Goal: Task Accomplishment & Management: Complete application form

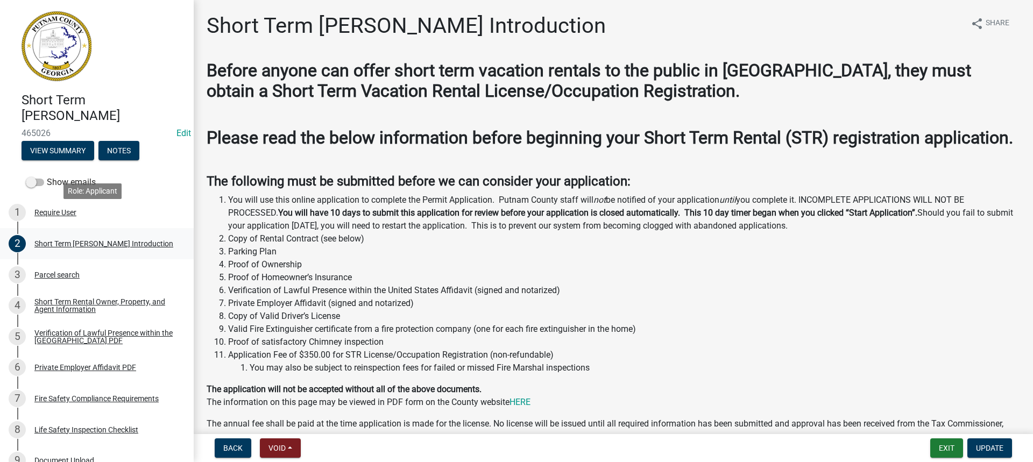
scroll to position [54, 0]
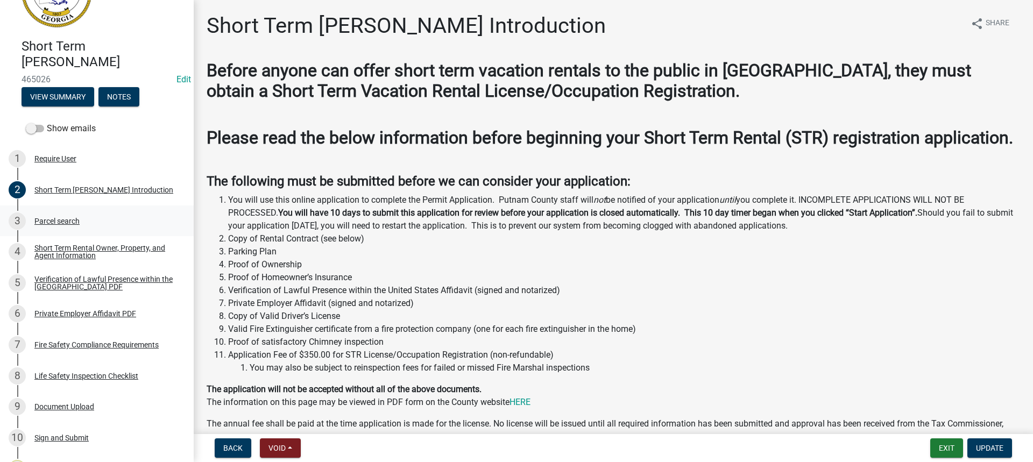
click at [57, 219] on div "Parcel search" at bounding box center [56, 221] width 45 height 8
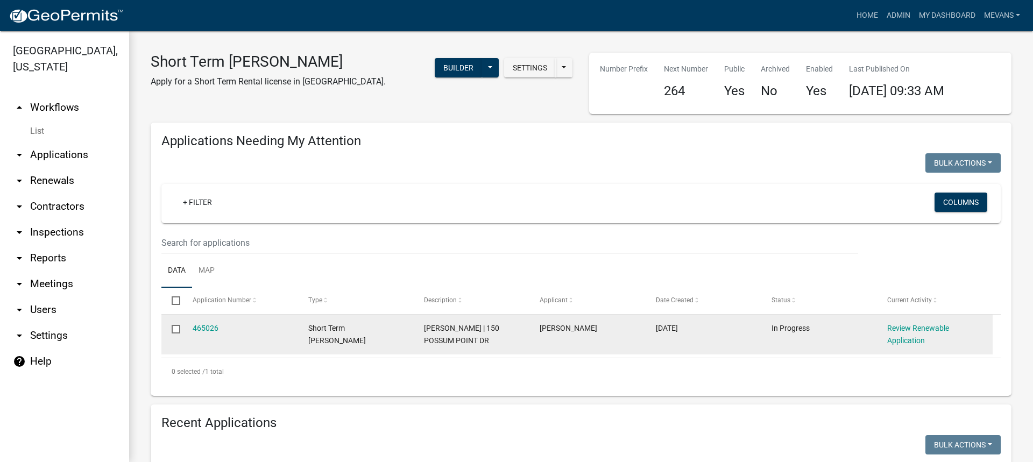
click at [913, 333] on div "Review Renewable Application" at bounding box center [934, 334] width 95 height 25
click at [909, 329] on link "Review Renewable Application" at bounding box center [918, 334] width 62 height 21
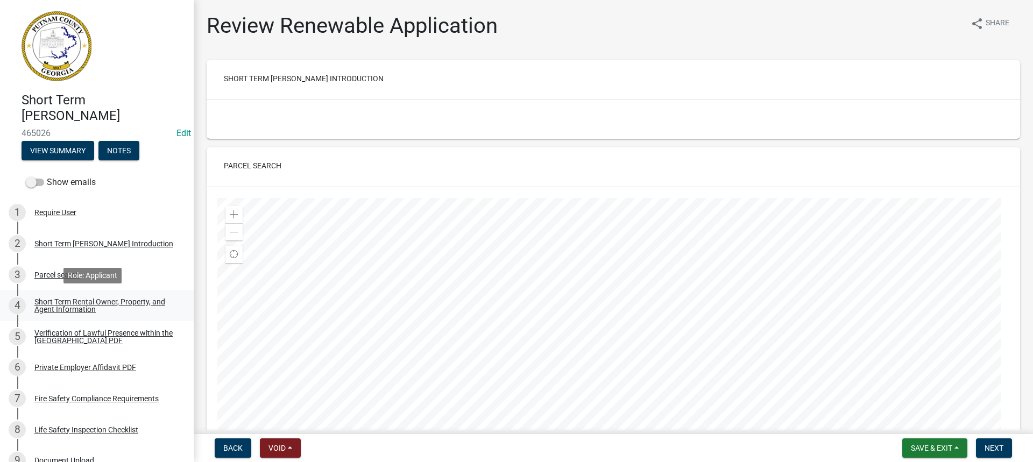
click at [99, 304] on div "Short Term Rental Owner, Property, and Agent Information" at bounding box center [105, 305] width 142 height 15
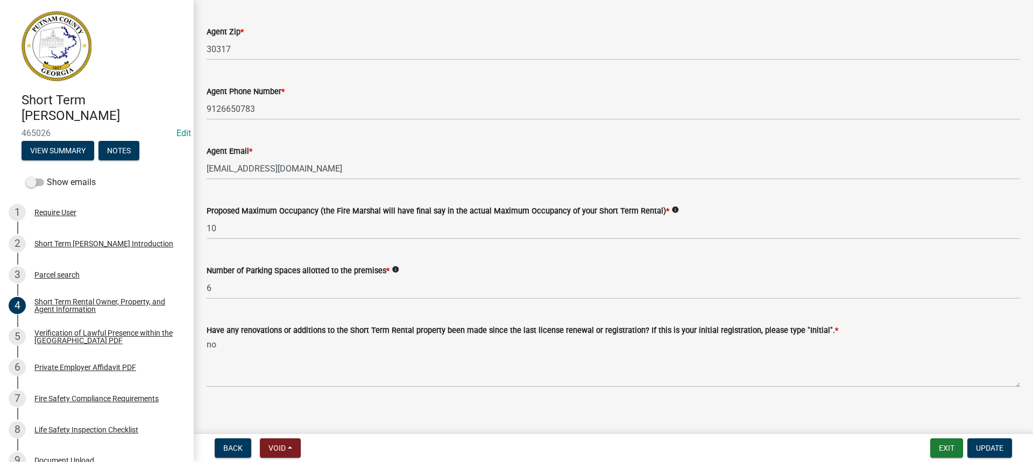
scroll to position [1667, 0]
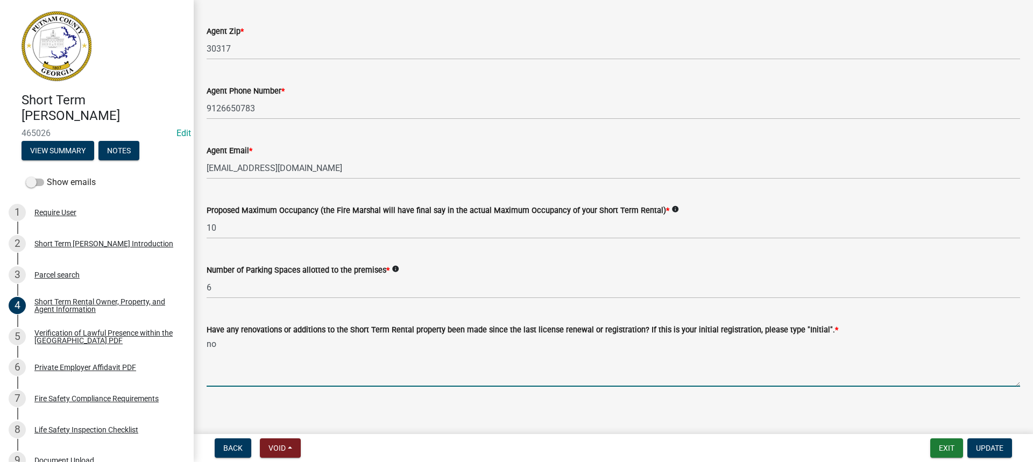
click at [230, 354] on textarea "no" at bounding box center [613, 361] width 813 height 51
type textarea "n"
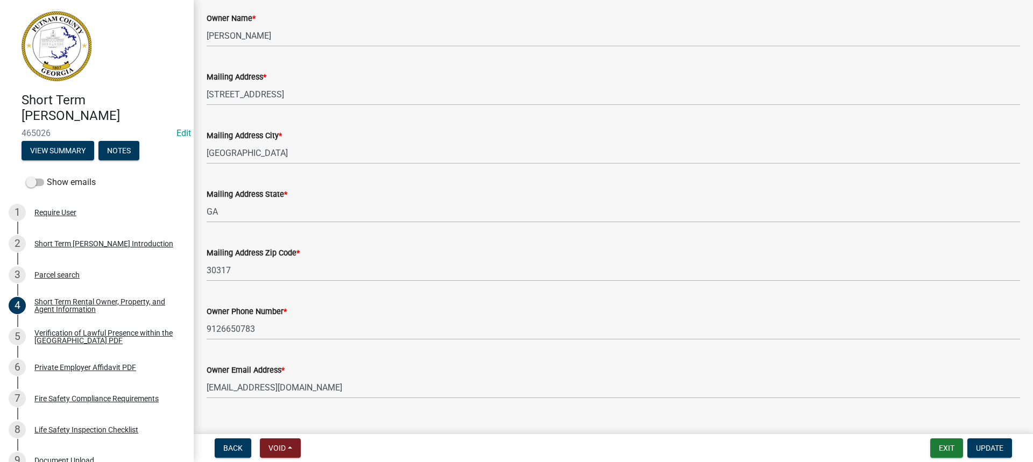
scroll to position [0, 0]
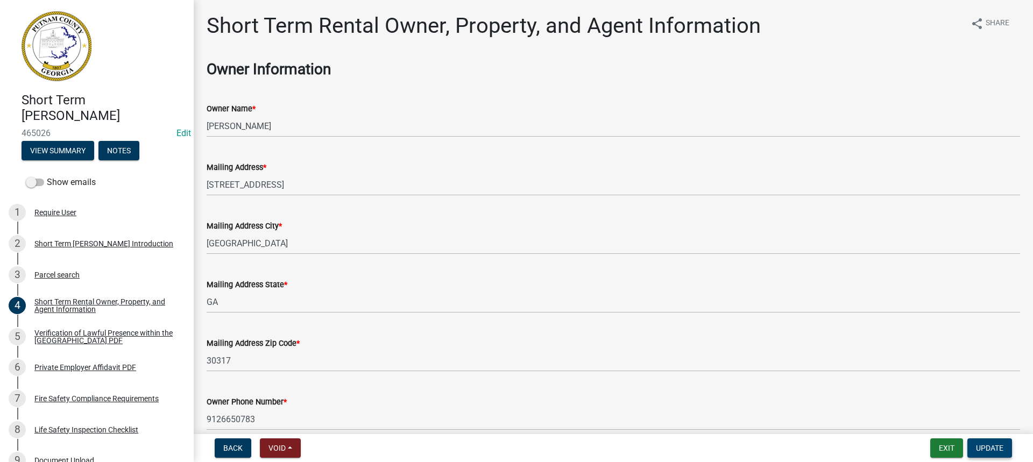
type textarea "Initial"
click at [992, 444] on span "Update" at bounding box center [989, 448] width 27 height 9
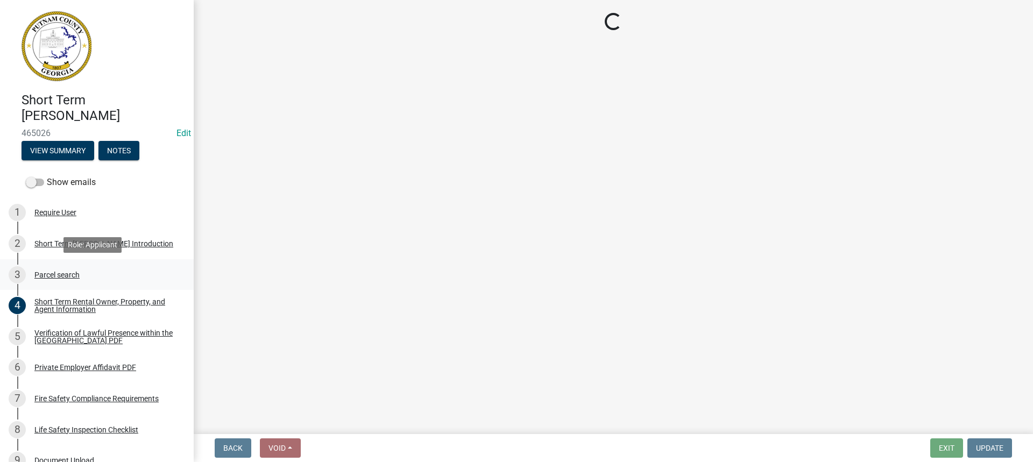
click at [55, 274] on div "Parcel search" at bounding box center [56, 275] width 45 height 8
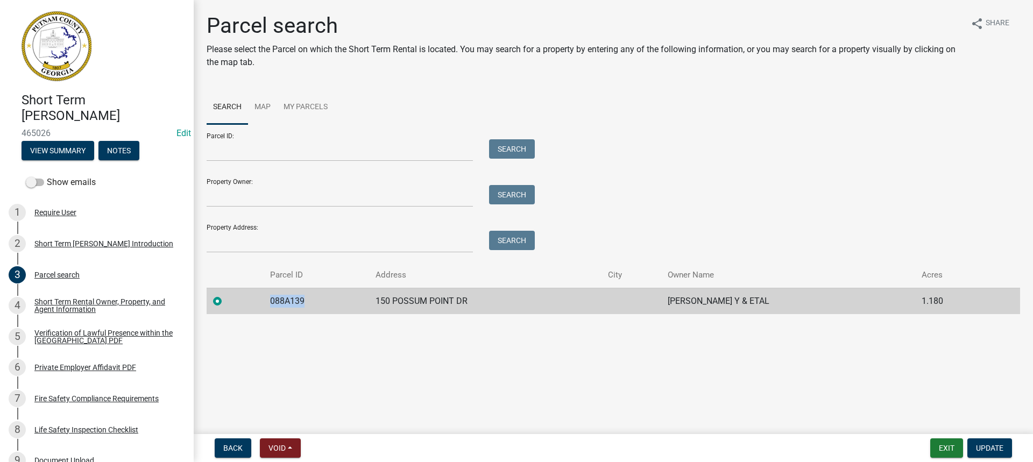
drag, startPoint x: 312, startPoint y: 302, endPoint x: 267, endPoint y: 305, distance: 44.7
click at [267, 305] on td "088A139" at bounding box center [316, 301] width 105 height 26
copy td "088A139"
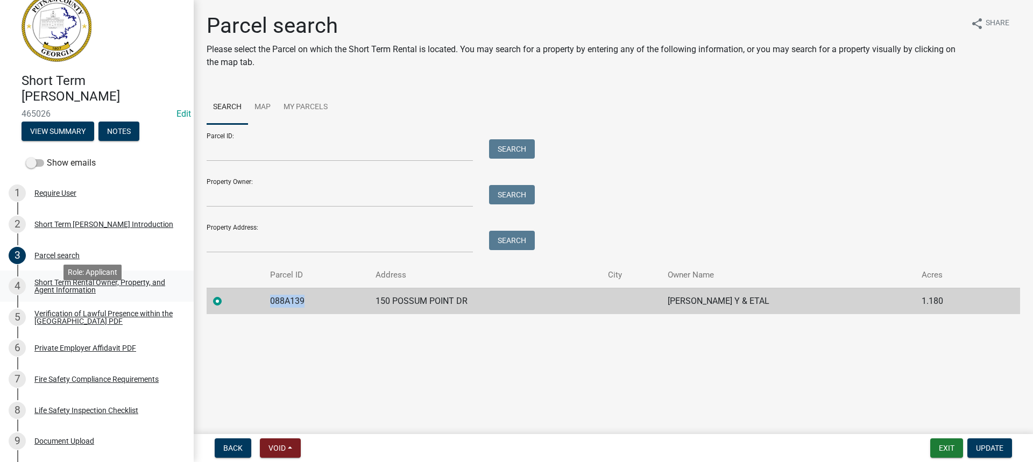
scroll to position [54, 0]
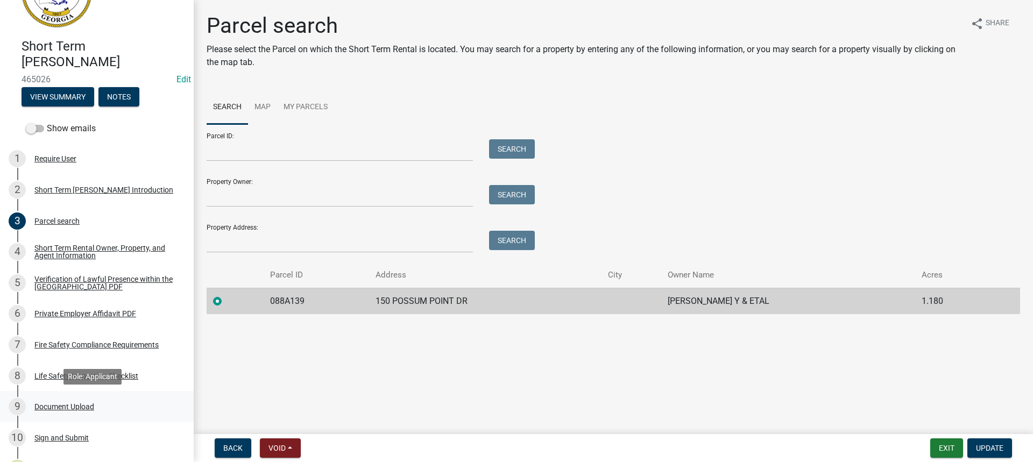
click at [62, 405] on div "Document Upload" at bounding box center [64, 407] width 60 height 8
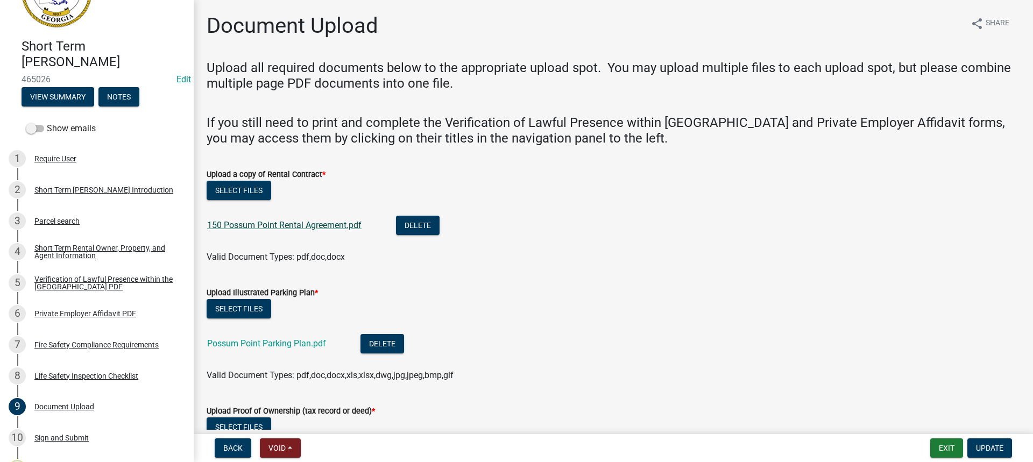
click at [254, 224] on link "150 Possum Point Rental Agreement.pdf" at bounding box center [284, 225] width 154 height 10
click at [284, 344] on link "Possum Point Parking Plan.pdf" at bounding box center [266, 343] width 119 height 10
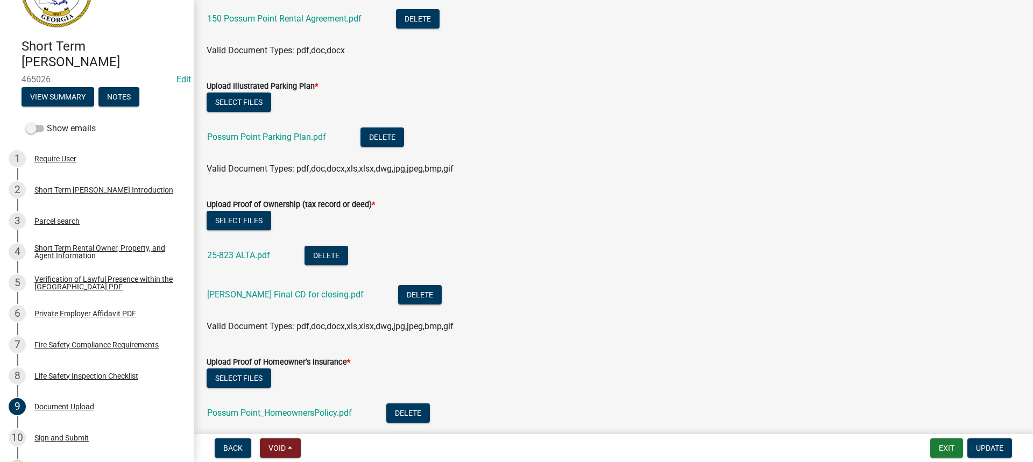
scroll to position [269, 0]
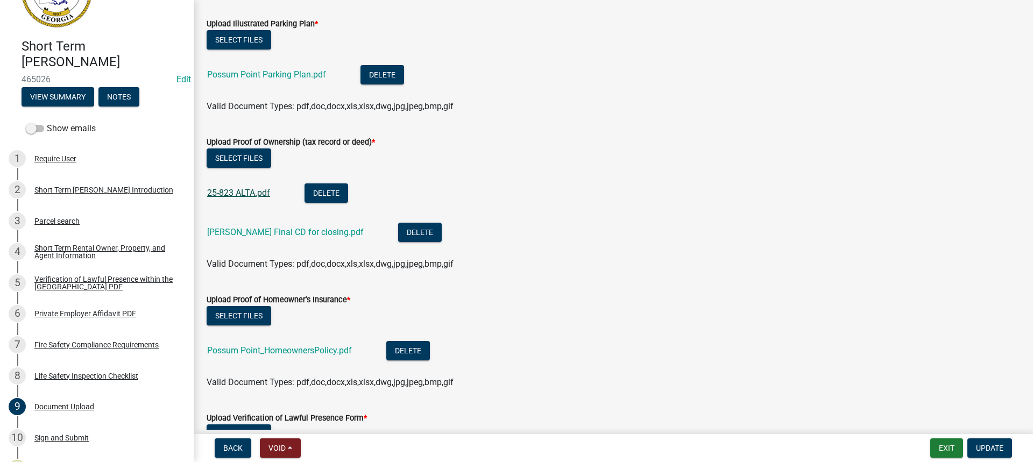
click at [251, 192] on link "25-823 ALTA.pdf" at bounding box center [238, 193] width 63 height 10
click at [253, 236] on link "[PERSON_NAME] Final CD for closing.pdf" at bounding box center [285, 232] width 156 height 10
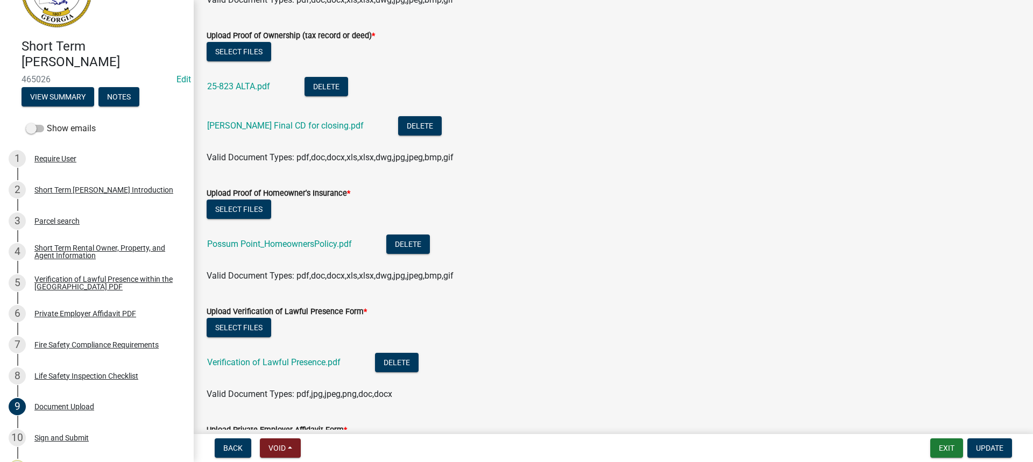
scroll to position [376, 0]
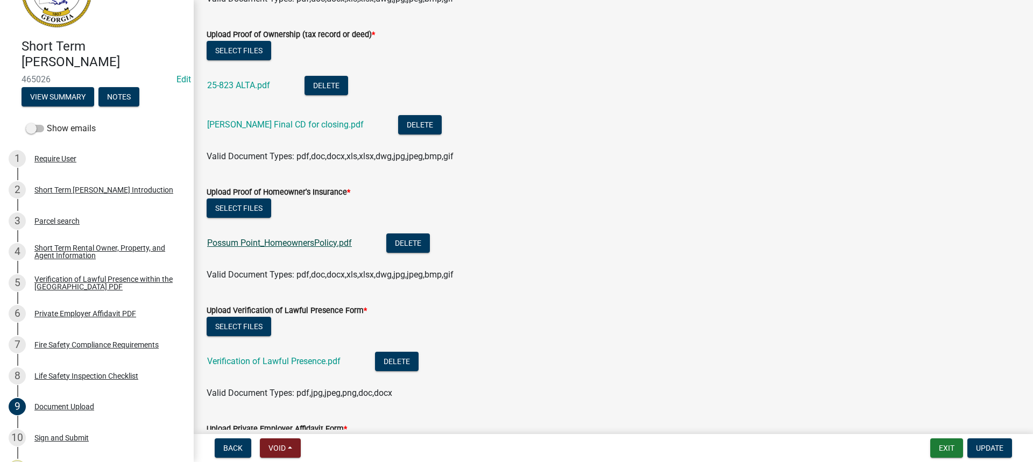
click at [278, 240] on link "Possum Point_HomeownersPolicy.pdf" at bounding box center [279, 243] width 145 height 10
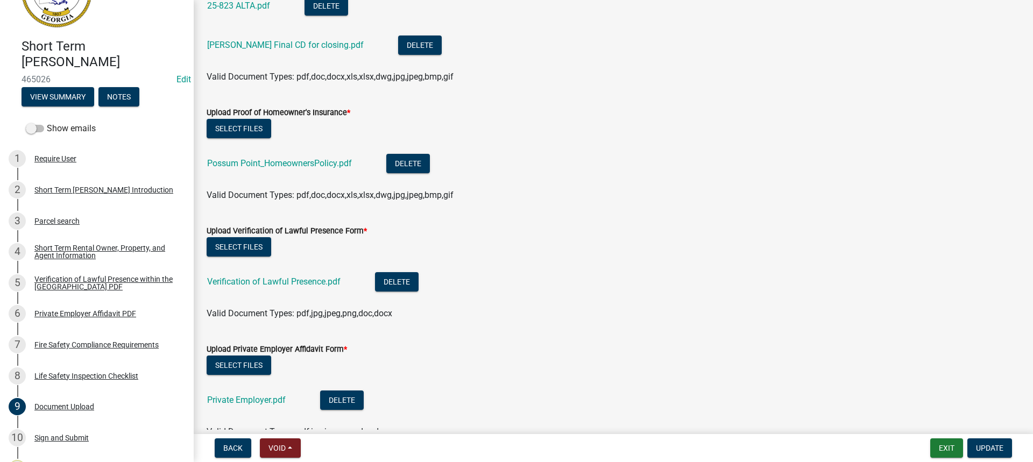
scroll to position [484, 0]
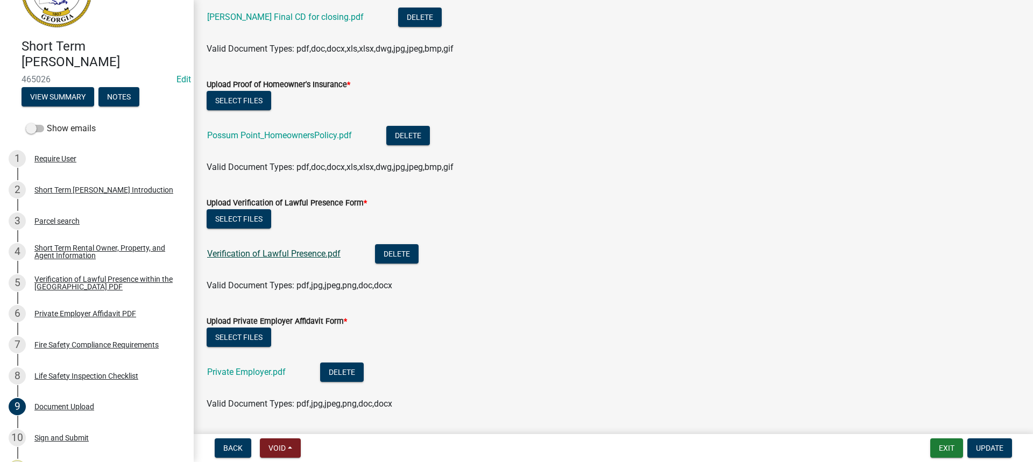
click at [315, 250] on link "Verification of Lawful Presence.pdf" at bounding box center [273, 253] width 133 height 10
click at [255, 369] on link "Private Employer.pdf" at bounding box center [246, 372] width 79 height 10
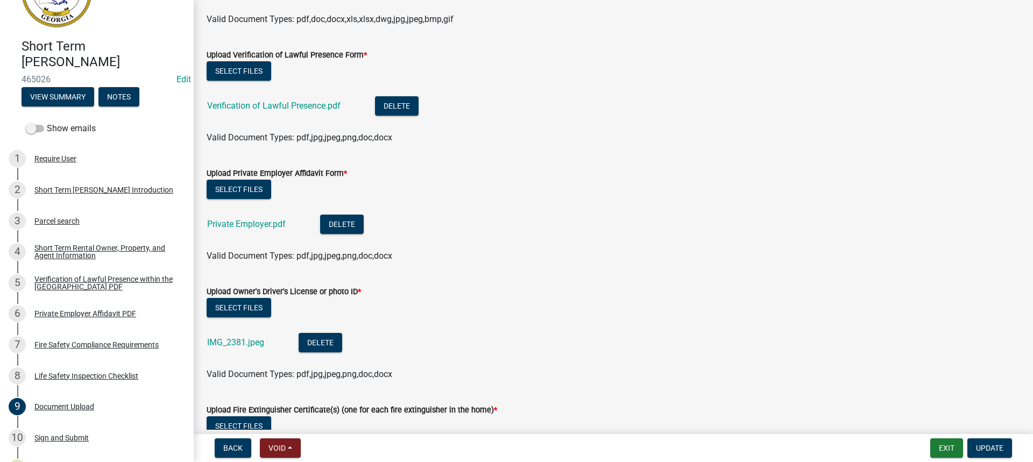
scroll to position [753, 0]
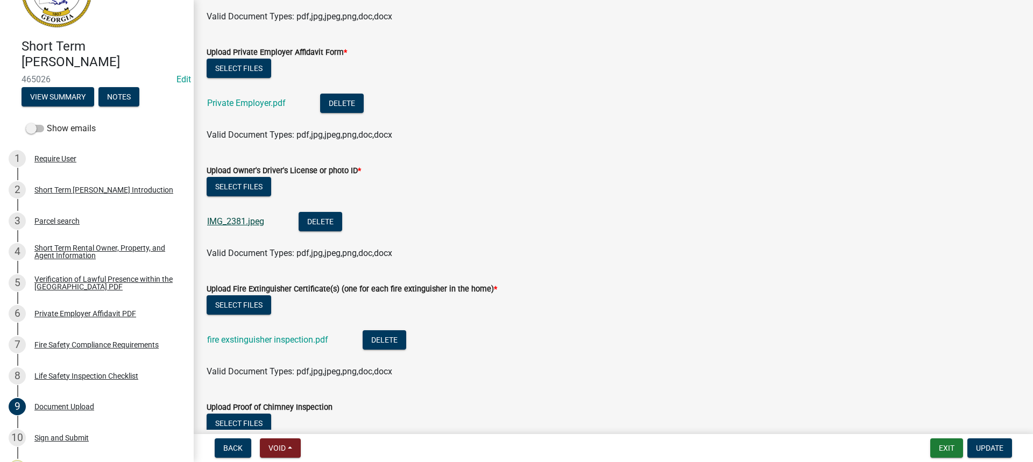
click at [244, 223] on link "IMG_2381.jpeg" at bounding box center [235, 221] width 57 height 10
click at [304, 336] on link "fire exstinguisher inspection.pdf" at bounding box center [267, 340] width 121 height 10
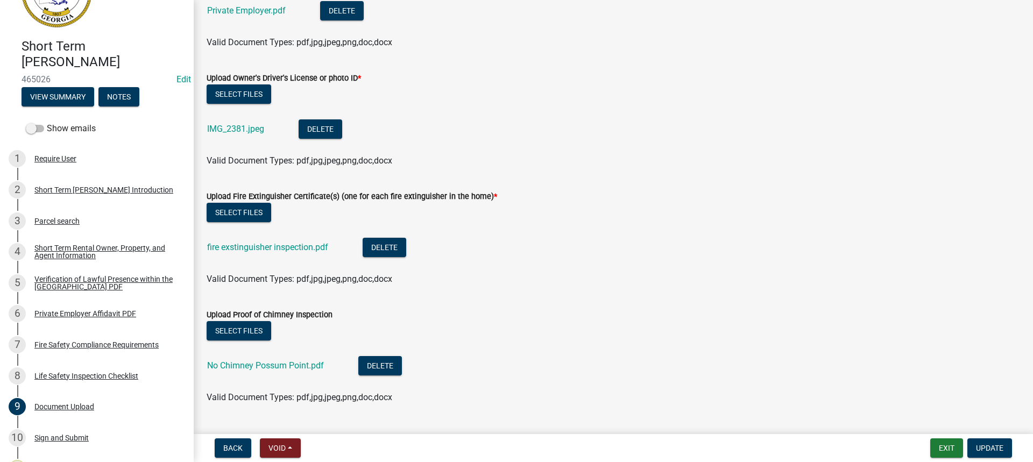
scroll to position [871, 0]
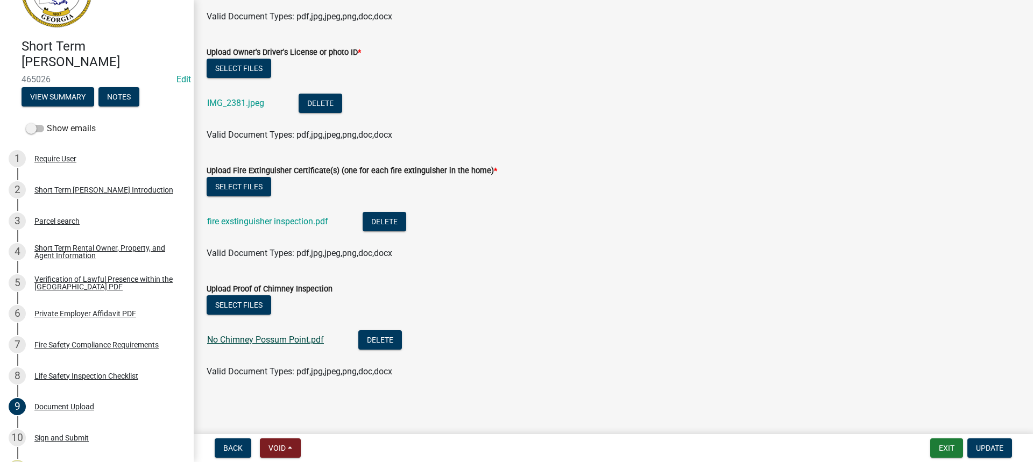
click at [268, 343] on link "No Chimney Possum Point.pdf" at bounding box center [265, 340] width 117 height 10
click at [997, 447] on span "Update" at bounding box center [989, 448] width 27 height 9
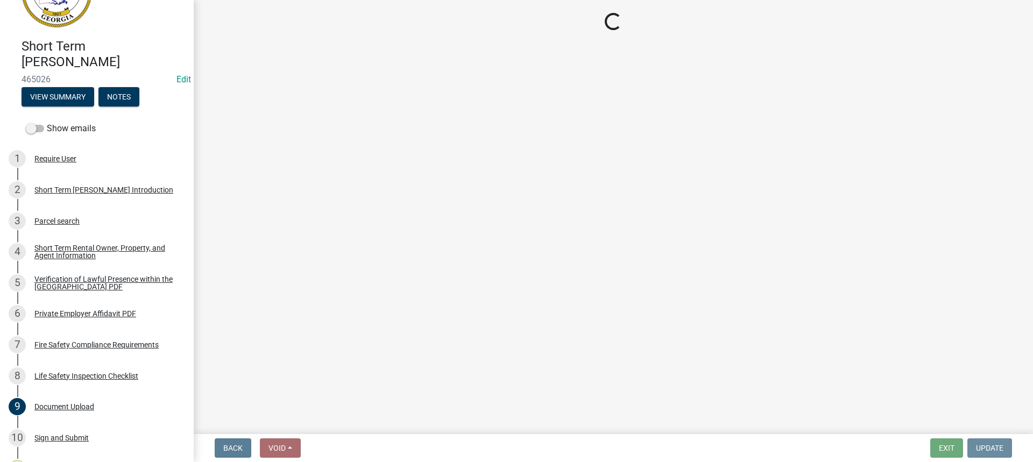
scroll to position [0, 0]
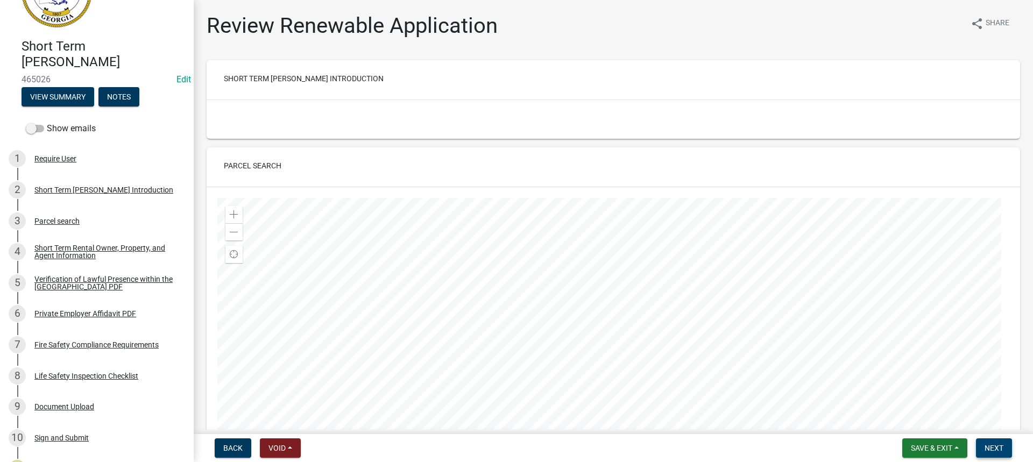
click at [997, 447] on span "Next" at bounding box center [993, 448] width 19 height 9
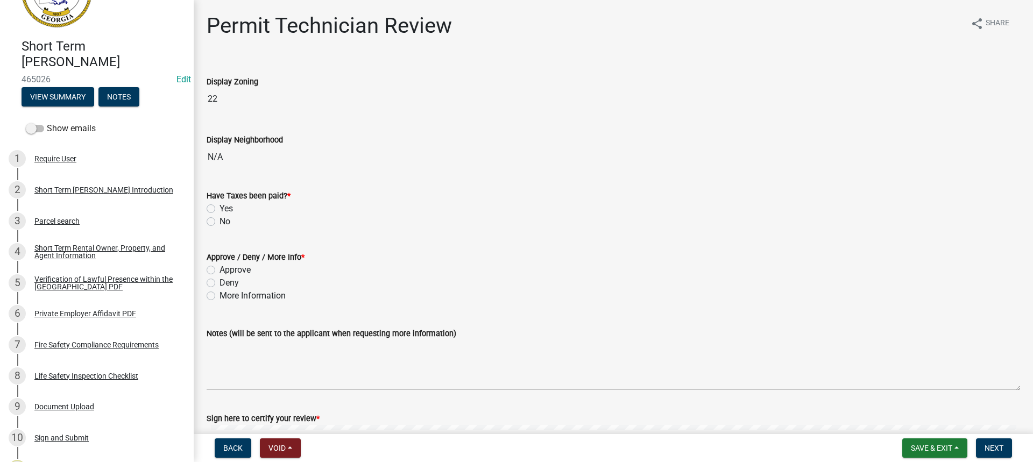
click at [219, 209] on label "Yes" at bounding box center [225, 208] width 13 height 13
click at [219, 209] on input "Yes" at bounding box center [222, 205] width 7 height 7
radio input "true"
click at [209, 265] on div "Approve" at bounding box center [613, 270] width 813 height 13
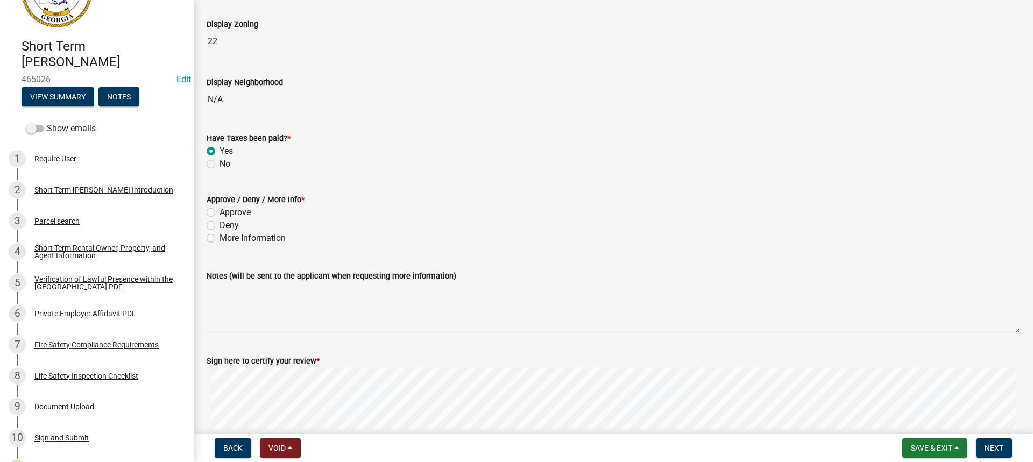
scroll to position [108, 0]
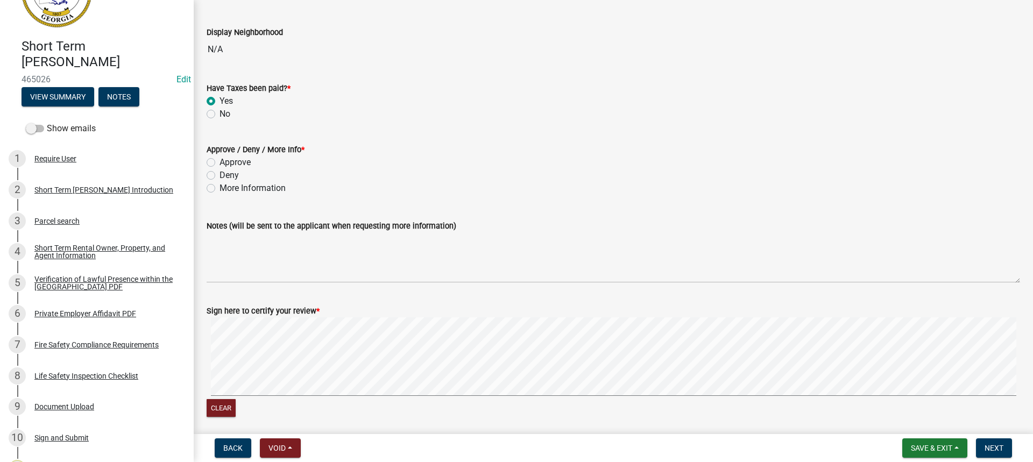
click at [219, 159] on label "Approve" at bounding box center [234, 162] width 31 height 13
click at [219, 159] on input "Approve" at bounding box center [222, 159] width 7 height 7
radio input "true"
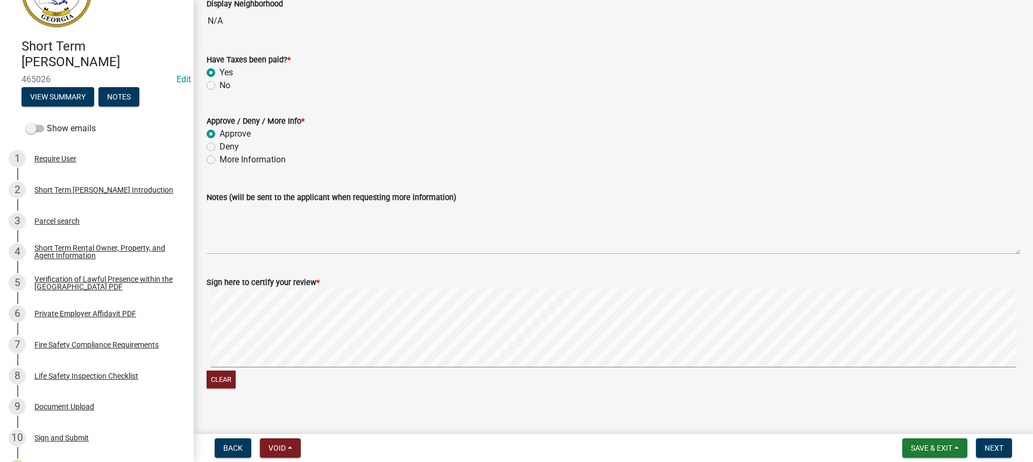
scroll to position [149, 0]
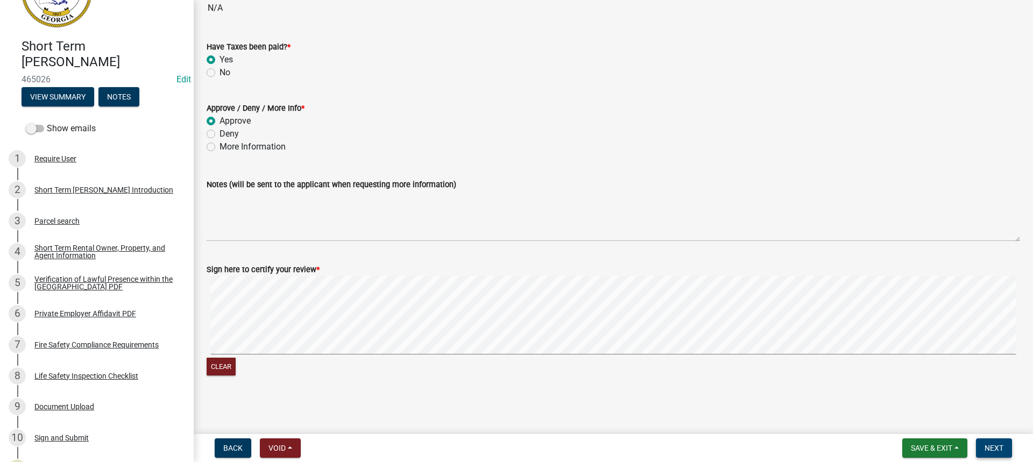
click at [993, 448] on span "Next" at bounding box center [993, 448] width 19 height 9
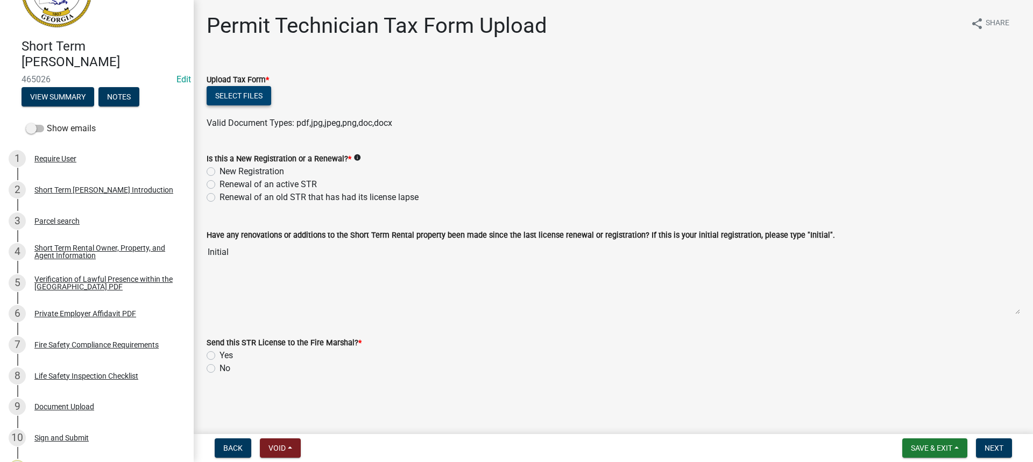
click at [238, 96] on button "Select files" at bounding box center [239, 95] width 65 height 19
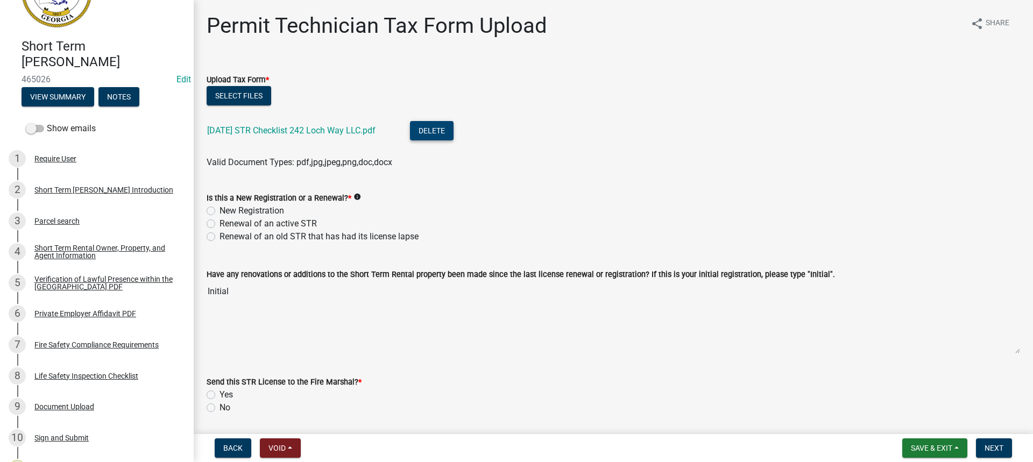
click at [439, 131] on button "Delete" at bounding box center [432, 130] width 44 height 19
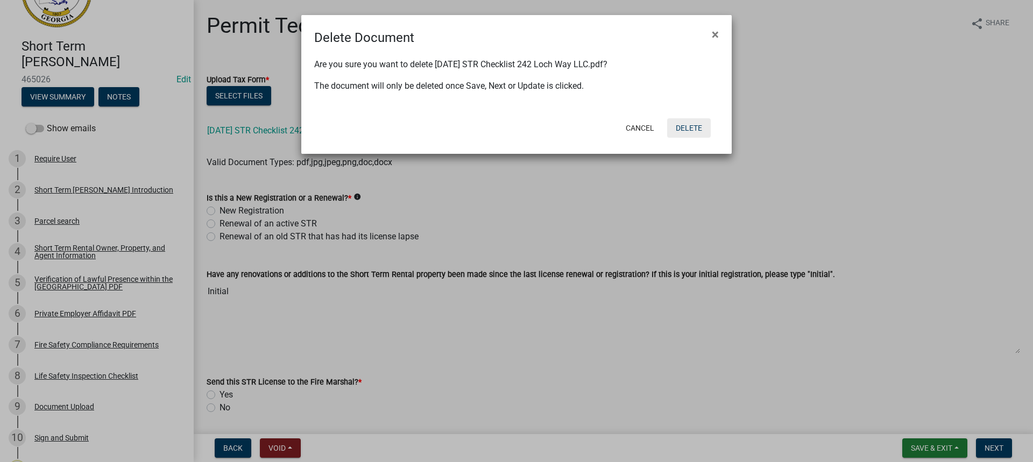
click at [693, 125] on button "Delete" at bounding box center [689, 127] width 44 height 19
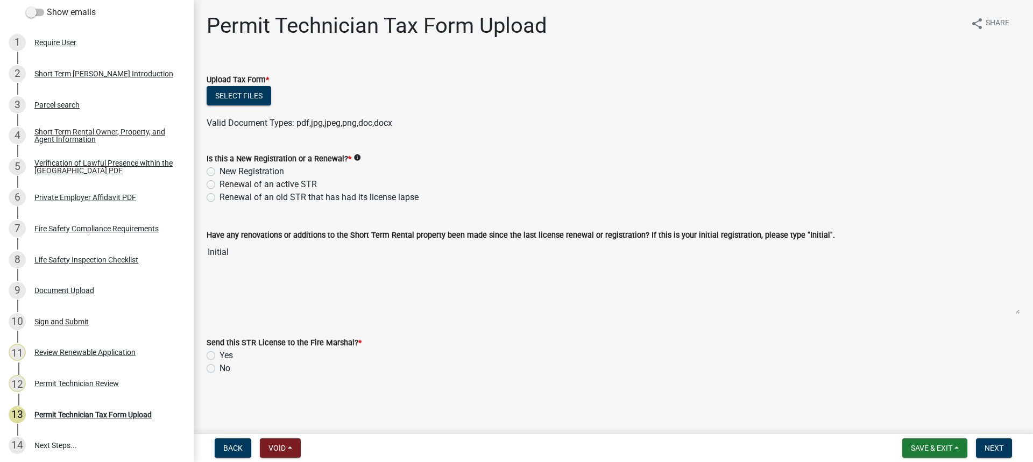
scroll to position [245, 0]
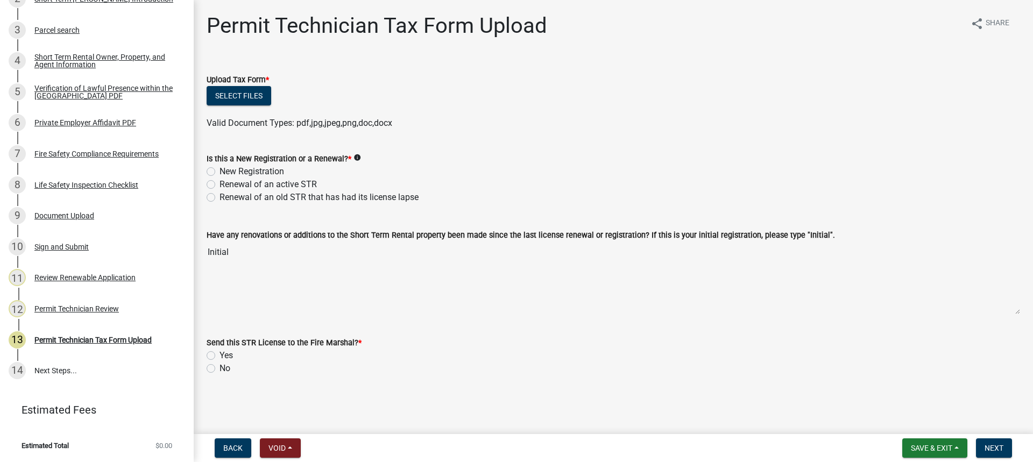
click at [873, 71] on form "Upload Tax Form * Select files Valid Document Types: pdf,jpg,jpeg,png,doc,docx" at bounding box center [613, 94] width 813 height 69
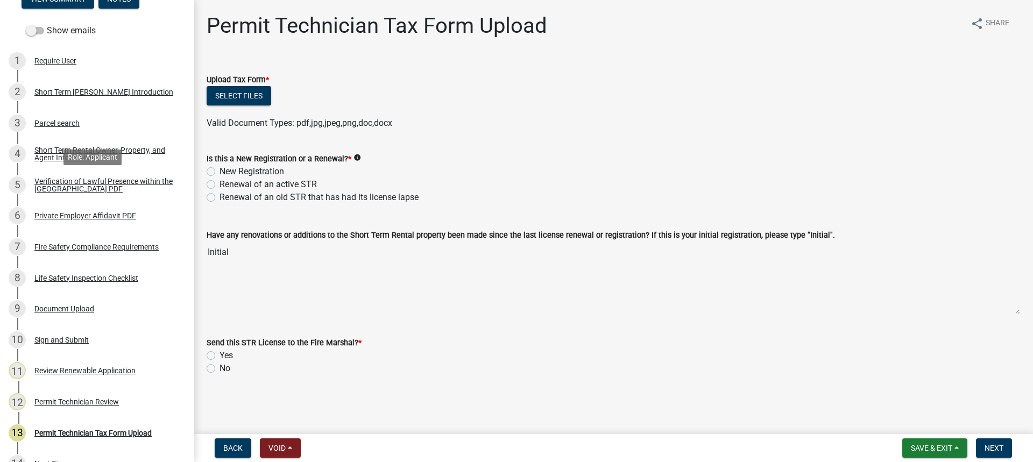
scroll to position [0, 0]
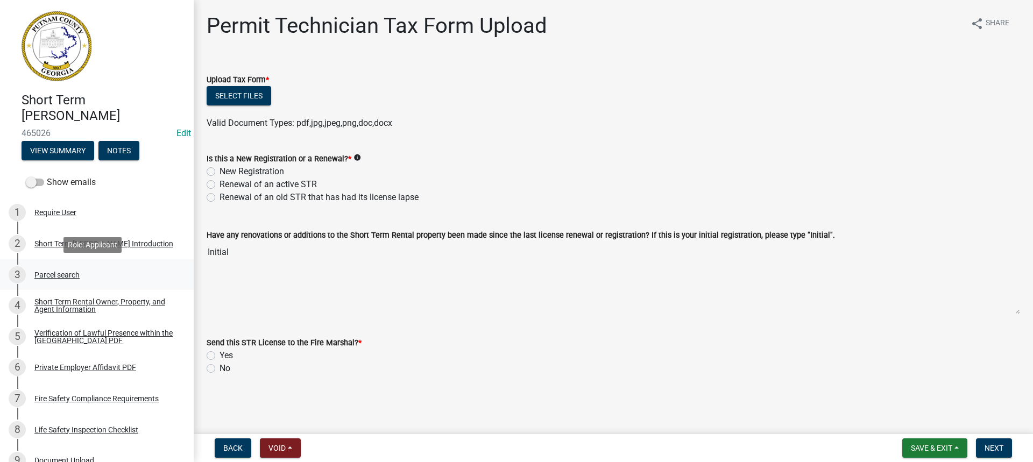
click at [66, 270] on div "3 Parcel search" at bounding box center [93, 274] width 168 height 17
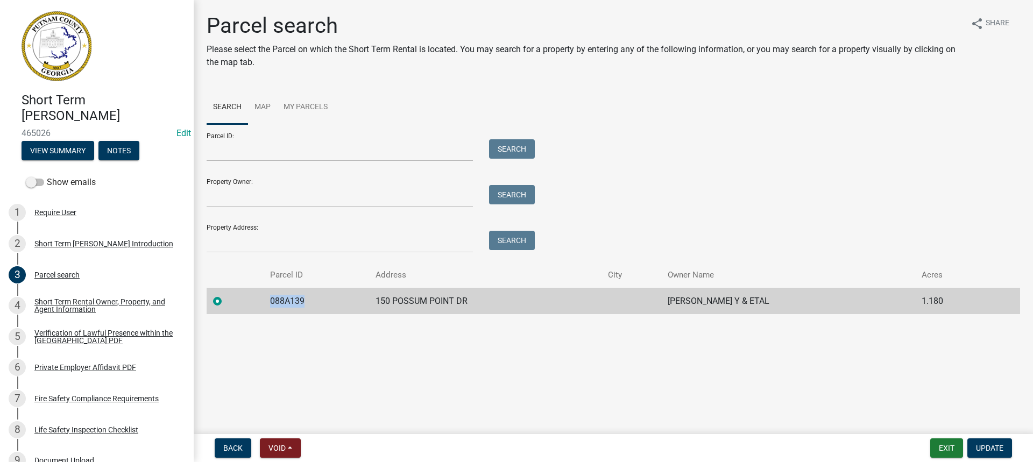
drag, startPoint x: 327, startPoint y: 296, endPoint x: 262, endPoint y: 307, distance: 65.4
click at [262, 307] on tr "088A139 150 POSSUM POINT DR [PERSON_NAME] Y & ETAL 1.180" at bounding box center [613, 301] width 813 height 26
copy td "088A139"
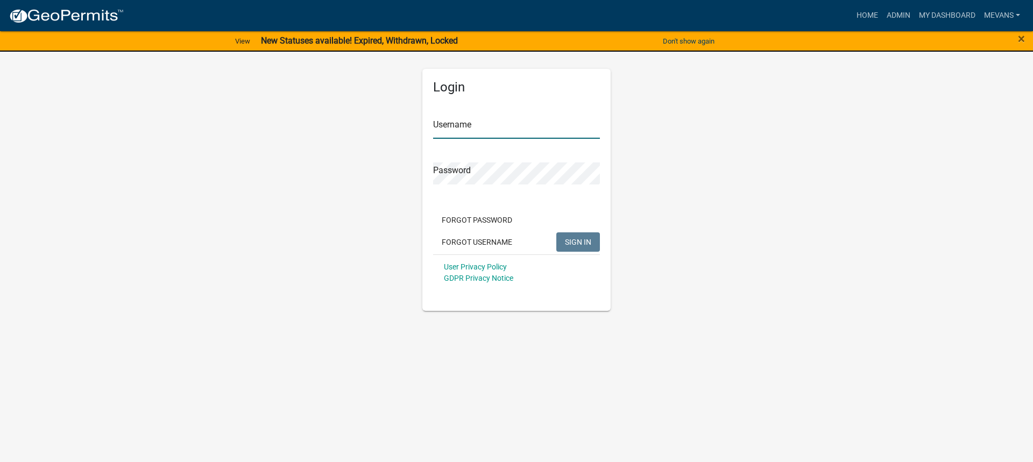
type input "Mevans"
click at [573, 246] on span "SIGN IN" at bounding box center [578, 241] width 26 height 9
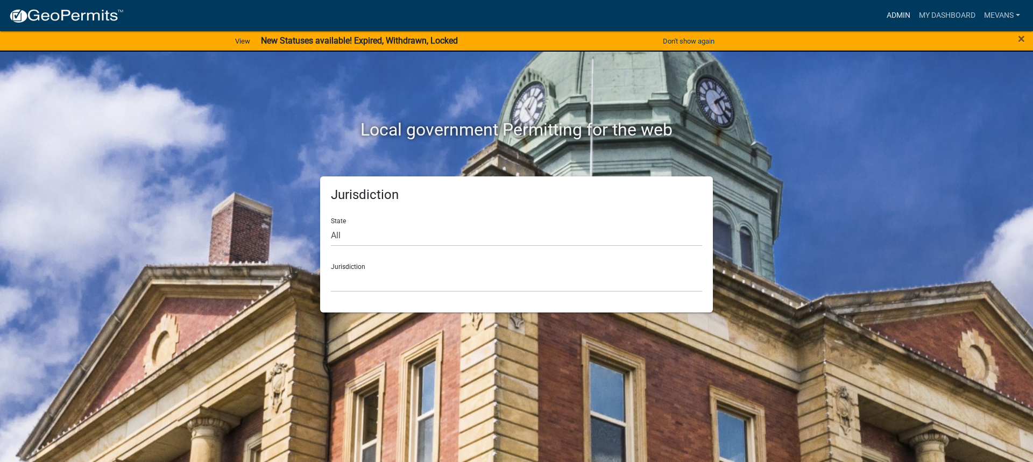
click at [891, 6] on link "Admin" at bounding box center [898, 15] width 32 height 20
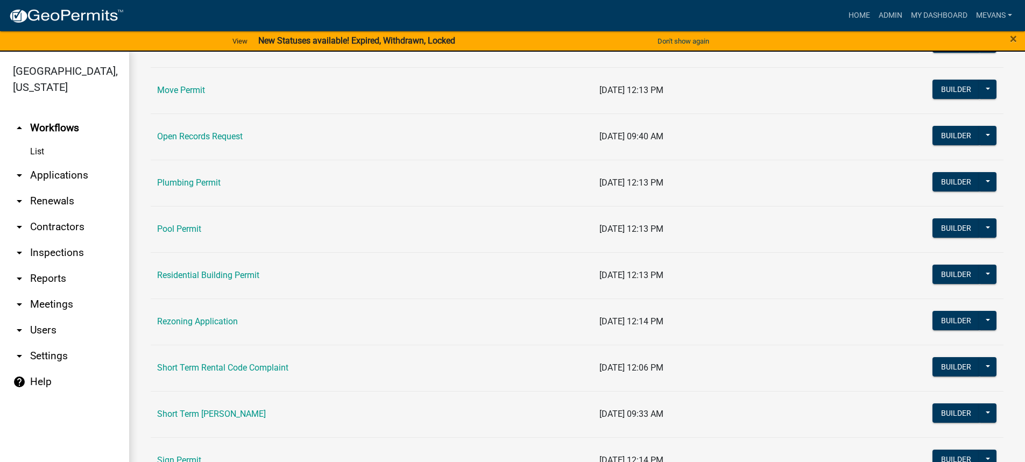
scroll to position [1129, 0]
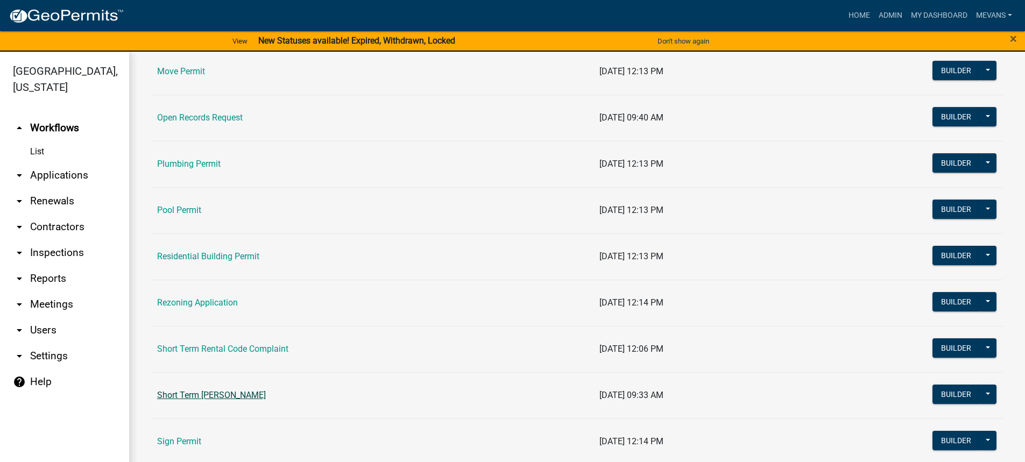
click at [262, 392] on link "Short Term [PERSON_NAME]" at bounding box center [211, 395] width 109 height 10
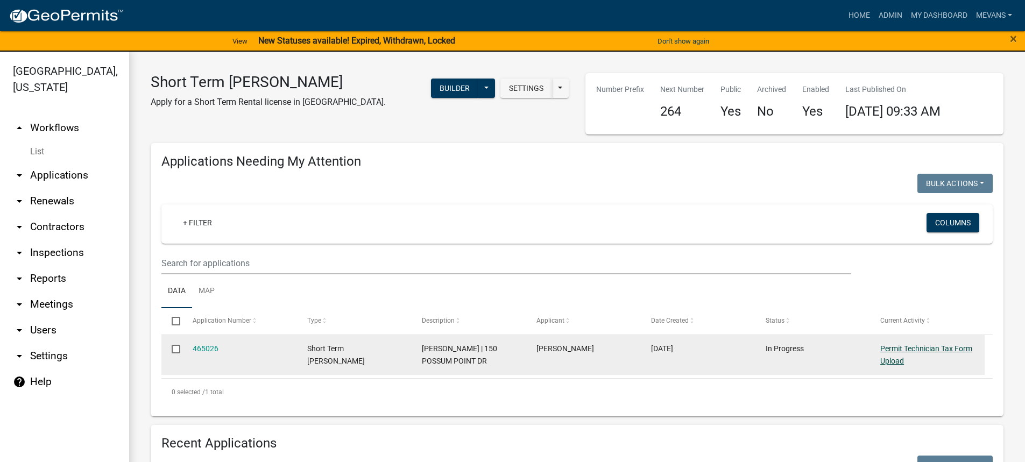
click at [913, 344] on link "Permit Technician Tax Form Upload" at bounding box center [926, 354] width 92 height 21
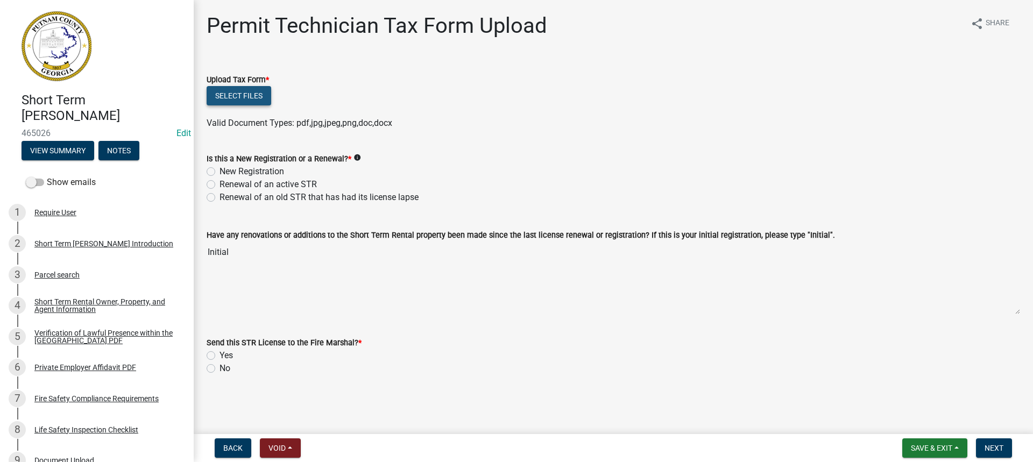
click at [222, 91] on button "Select files" at bounding box center [239, 95] width 65 height 19
click at [241, 87] on button "Select files" at bounding box center [239, 95] width 65 height 19
click at [217, 87] on button "Select files" at bounding box center [239, 95] width 65 height 19
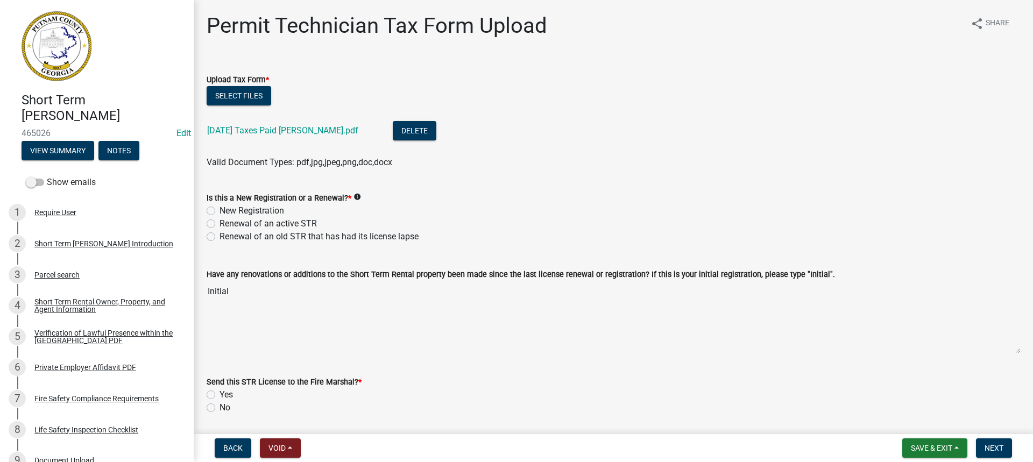
click at [219, 211] on label "New Registration" at bounding box center [251, 210] width 65 height 13
click at [219, 211] on input "New Registration" at bounding box center [222, 207] width 7 height 7
radio input "true"
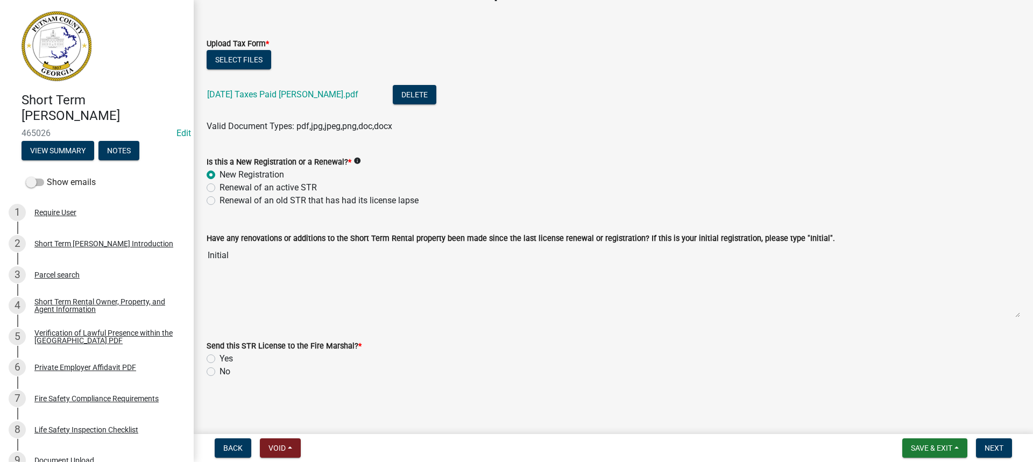
click at [219, 357] on label "Yes" at bounding box center [225, 358] width 13 height 13
click at [219, 357] on input "Yes" at bounding box center [222, 355] width 7 height 7
radio input "true"
click at [1007, 449] on button "Next" at bounding box center [994, 447] width 36 height 19
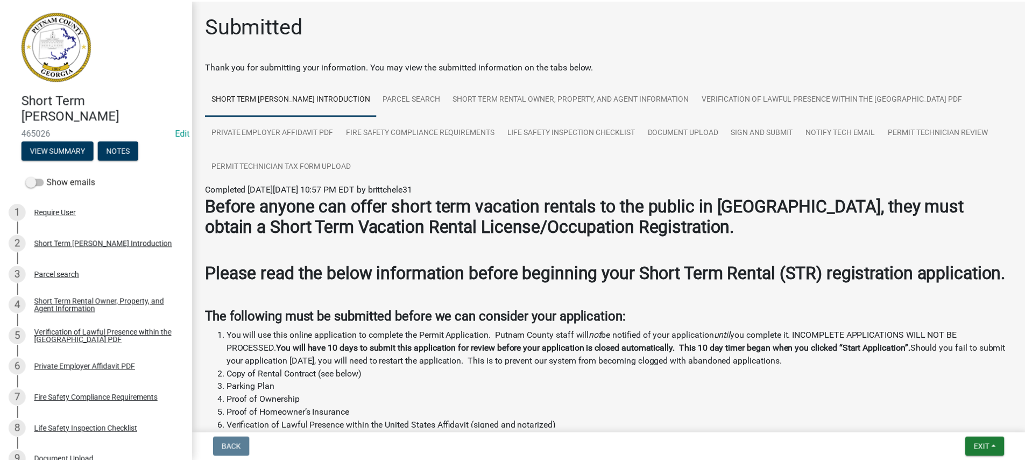
scroll to position [54, 0]
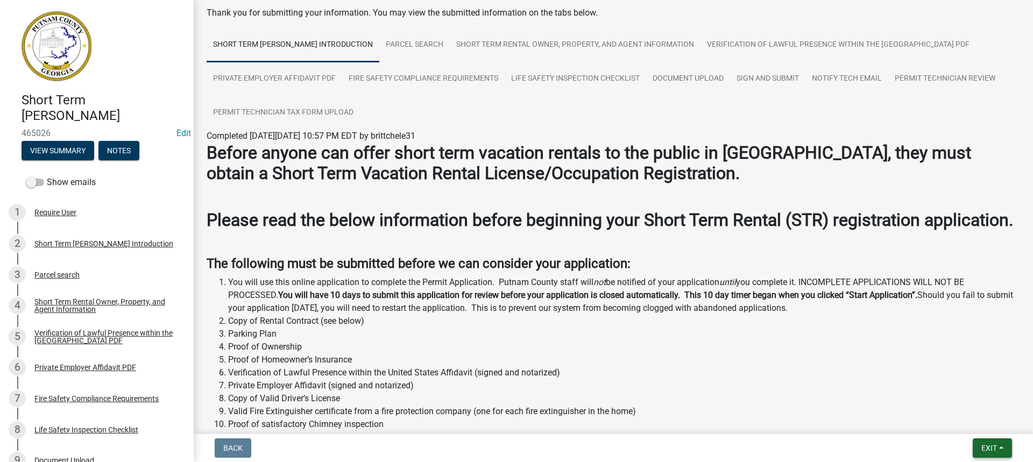
click at [984, 448] on span "Exit" at bounding box center [989, 448] width 16 height 9
click at [963, 417] on button "Save & Exit" at bounding box center [969, 420] width 86 height 26
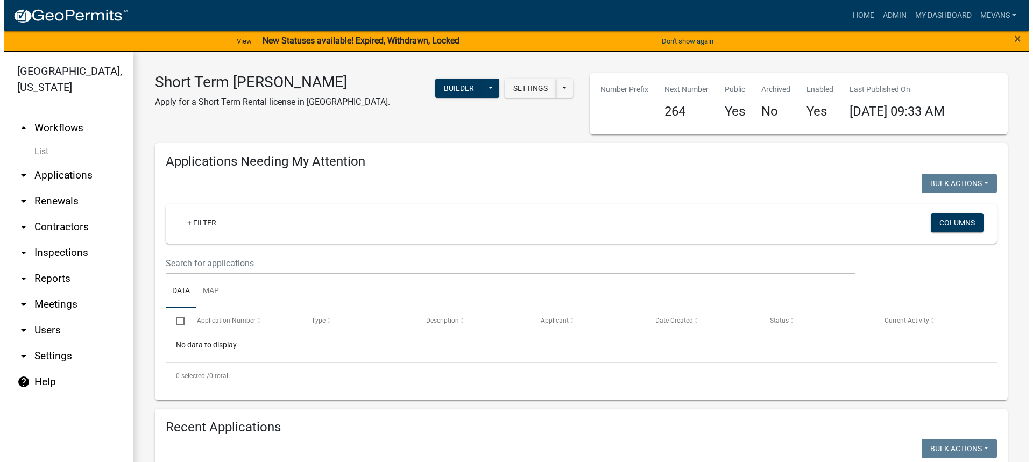
scroll to position [538, 0]
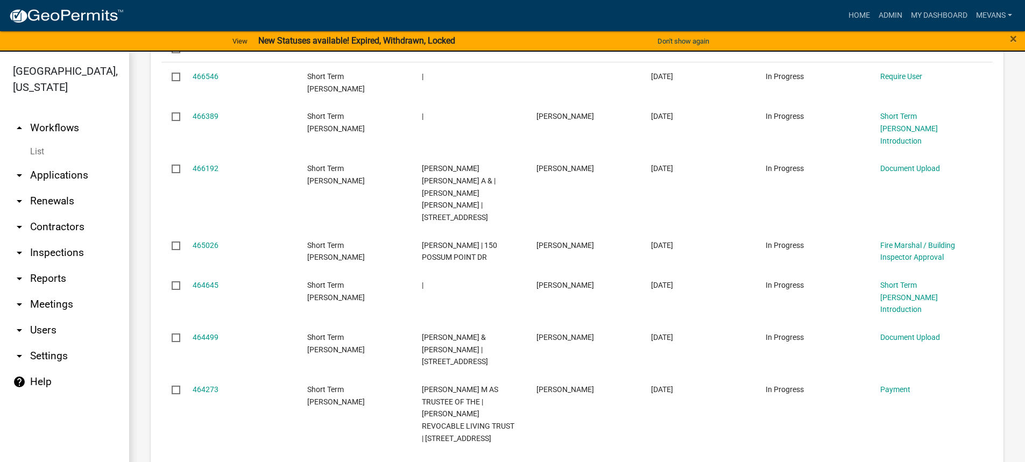
drag, startPoint x: 1016, startPoint y: 39, endPoint x: 1016, endPoint y: 31, distance: 7.5
click at [1017, 37] on div "×" at bounding box center [982, 41] width 86 height 23
click at [1013, 39] on span "×" at bounding box center [1012, 38] width 7 height 15
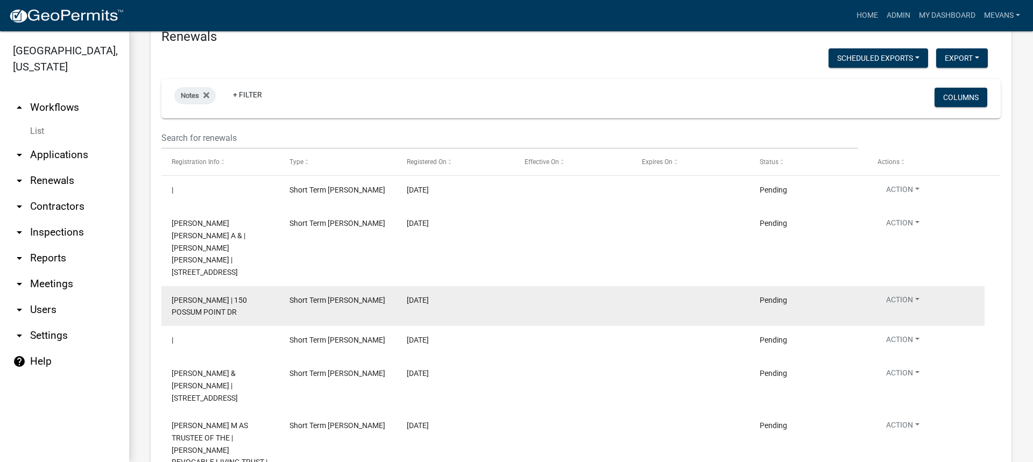
scroll to position [1086, 0]
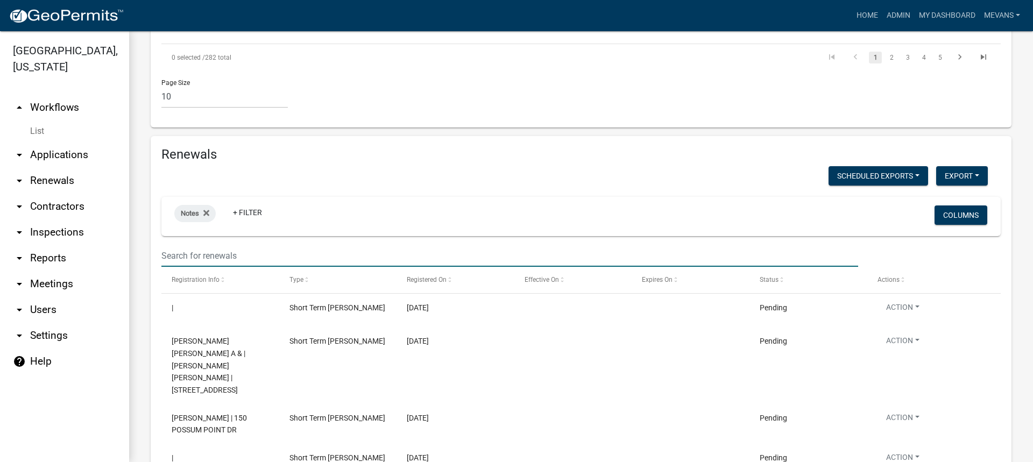
click at [225, 245] on input "text" at bounding box center [509, 256] width 696 height 22
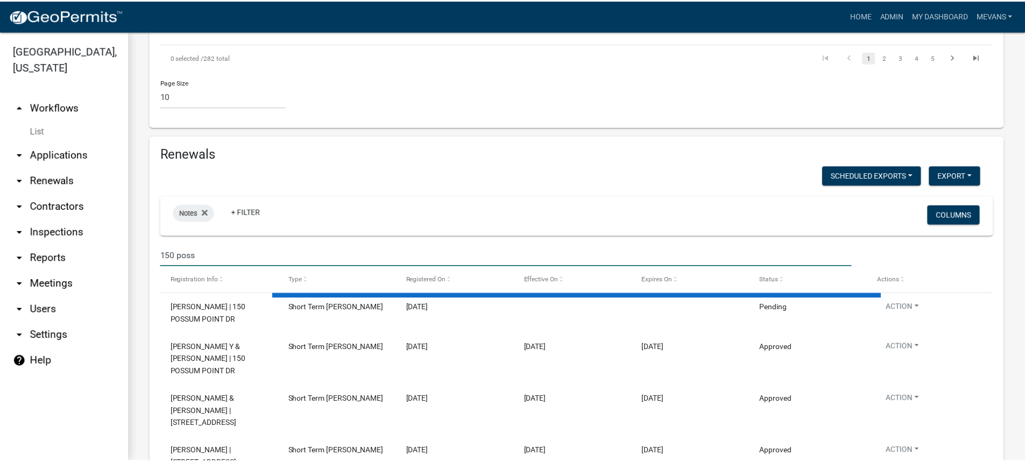
scroll to position [1012, 0]
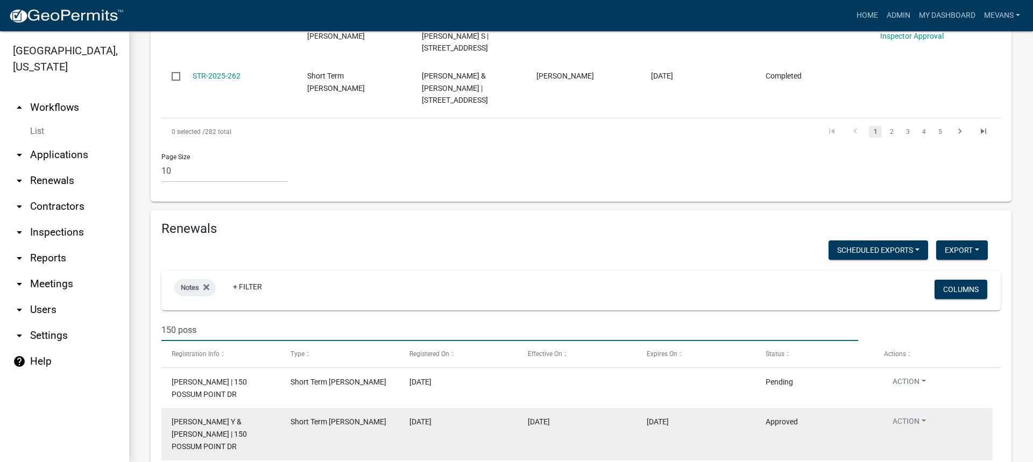
type input "150 poss"
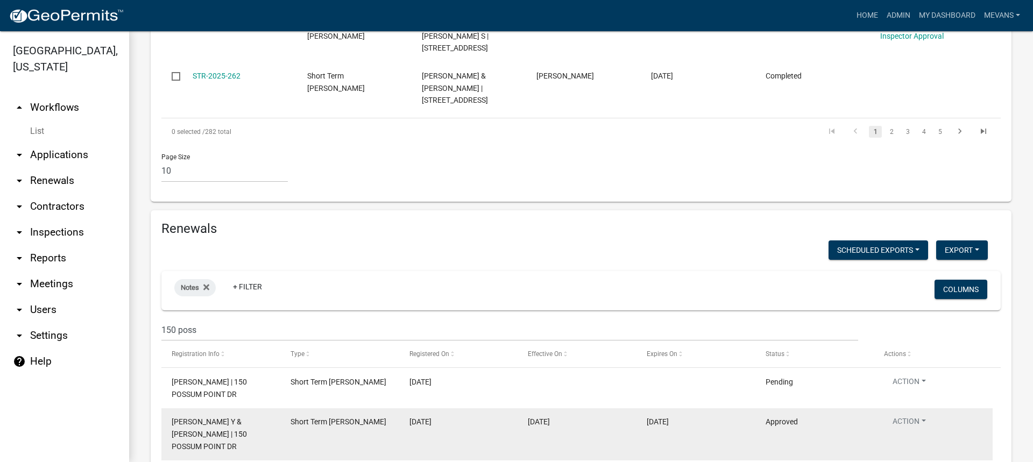
click at [217, 417] on span "MEIER JON Y & Ingrid | 150 POSSUM POINT DR" at bounding box center [209, 433] width 75 height 33
click at [902, 416] on button "Action" at bounding box center [909, 424] width 51 height 16
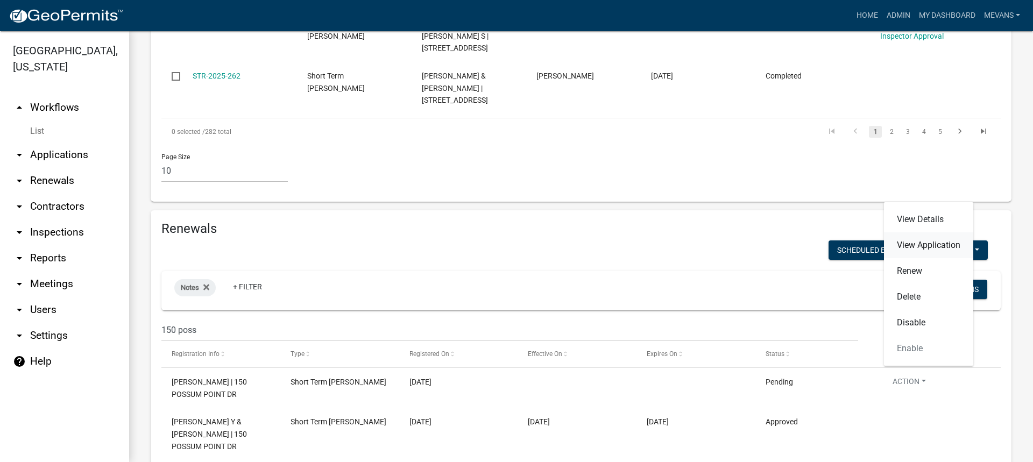
click at [918, 248] on link "View Application" at bounding box center [928, 245] width 89 height 26
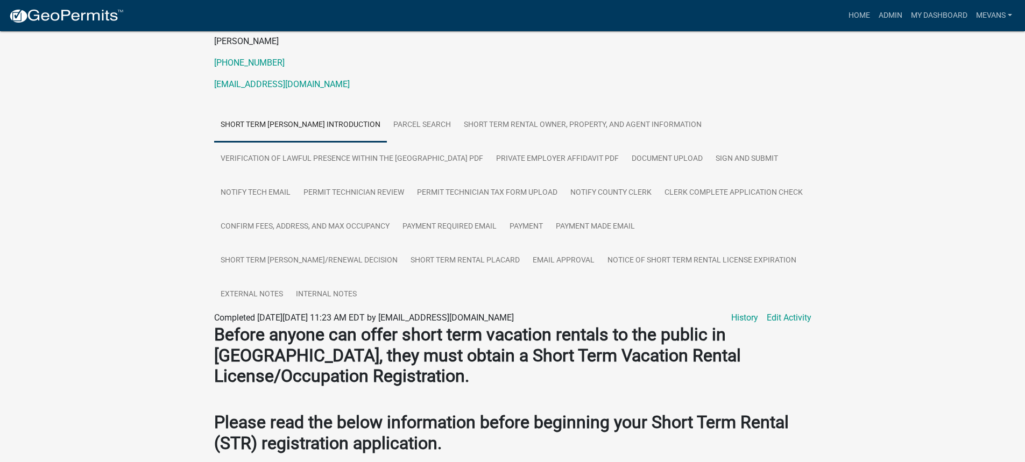
scroll to position [161, 0]
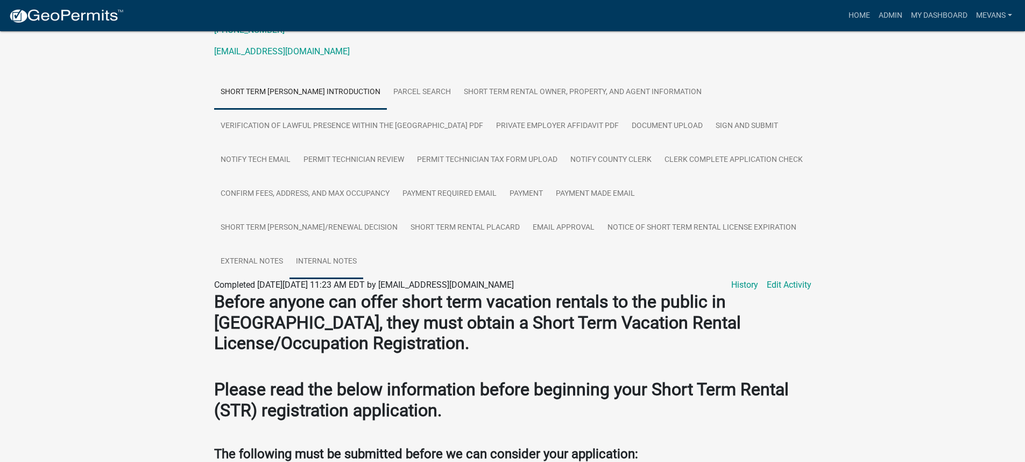
click at [363, 260] on link "Internal Notes" at bounding box center [326, 262] width 74 height 34
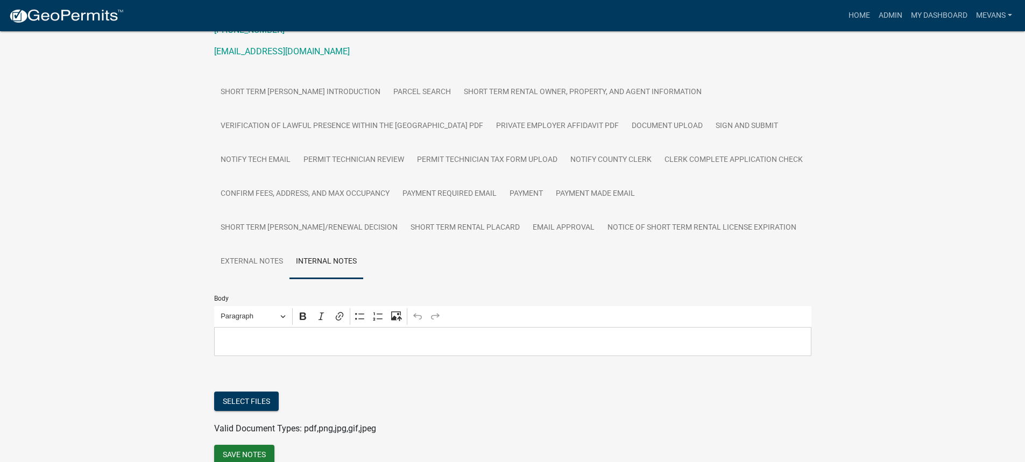
click at [351, 337] on p "Editor editing area: main. Press Alt+0 for help." at bounding box center [512, 341] width 586 height 13
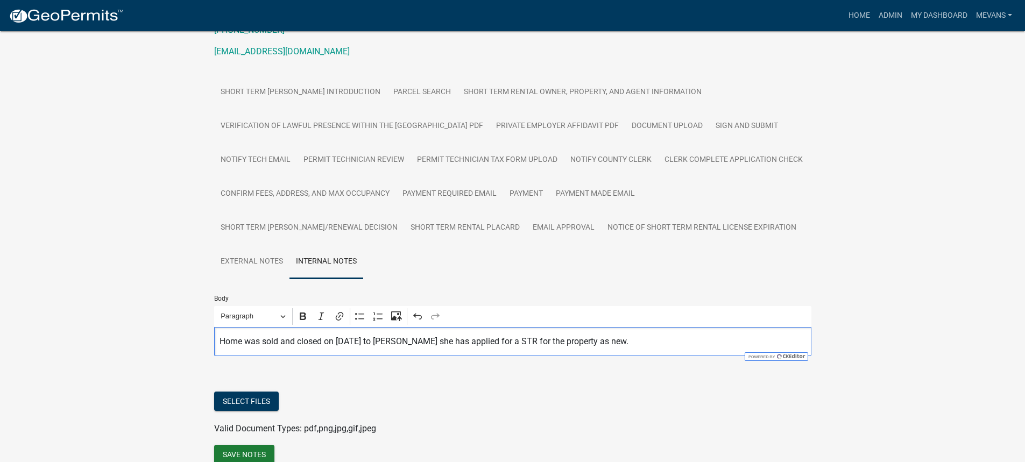
scroll to position [212, 0]
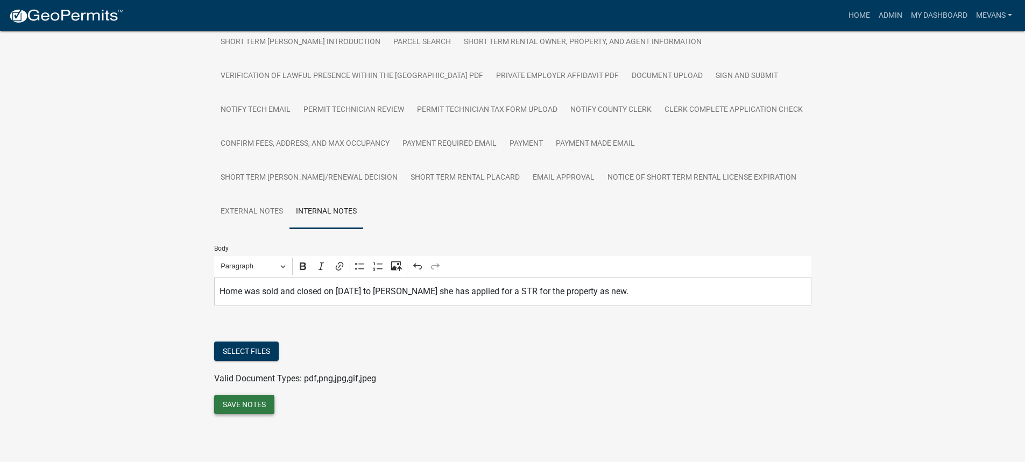
click at [260, 404] on button "Save Notes" at bounding box center [244, 404] width 60 height 19
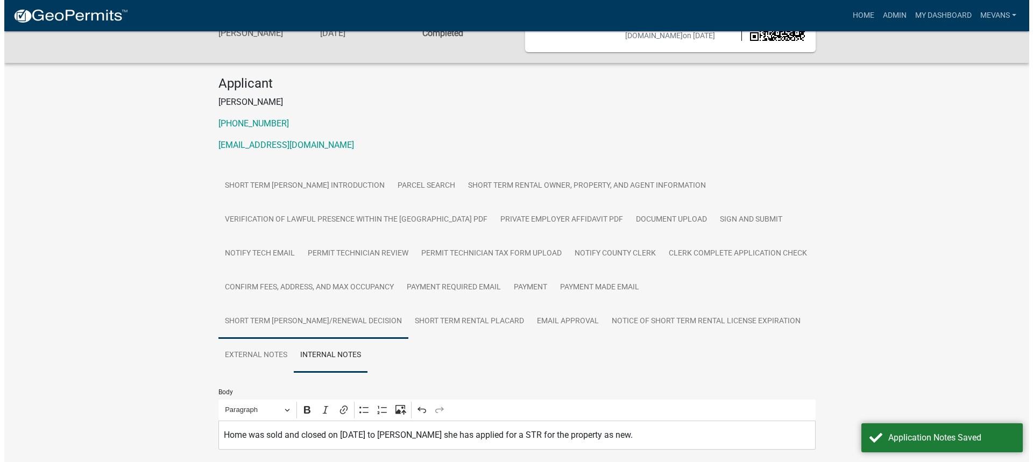
scroll to position [0, 0]
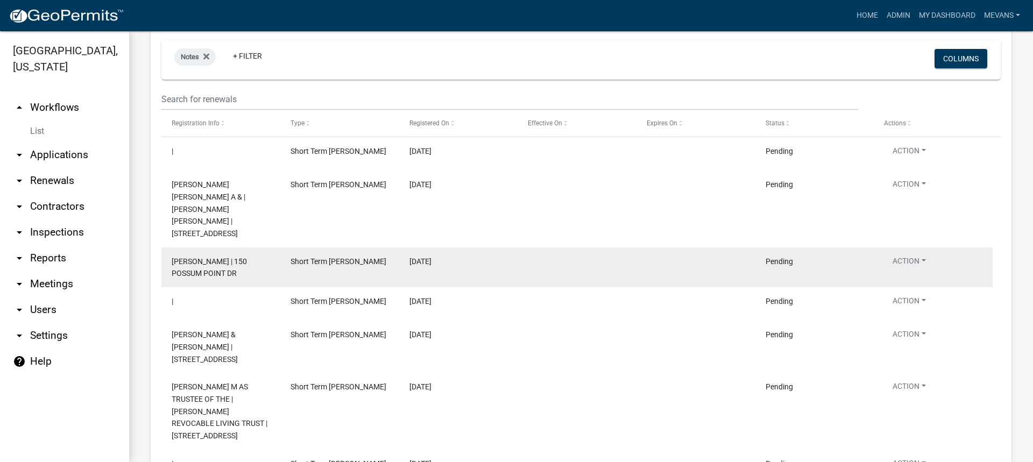
scroll to position [1194, 0]
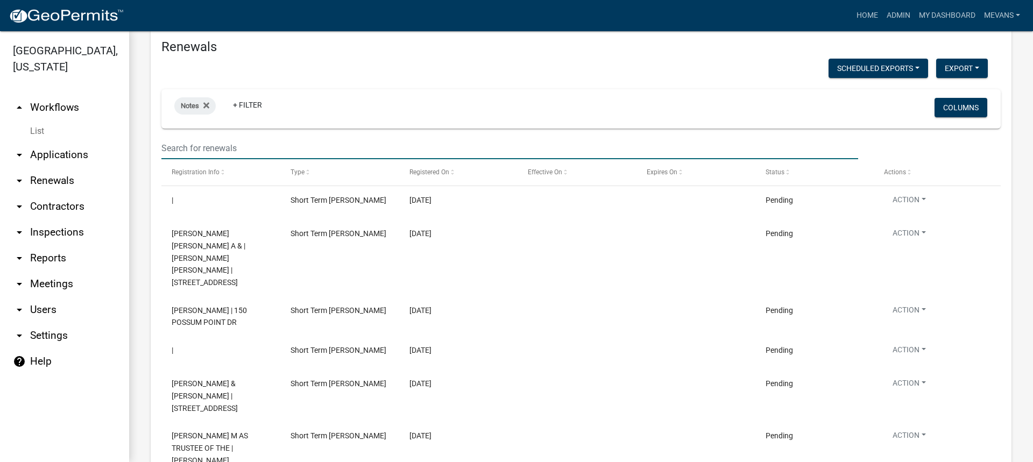
click at [224, 137] on input "text" at bounding box center [509, 148] width 696 height 22
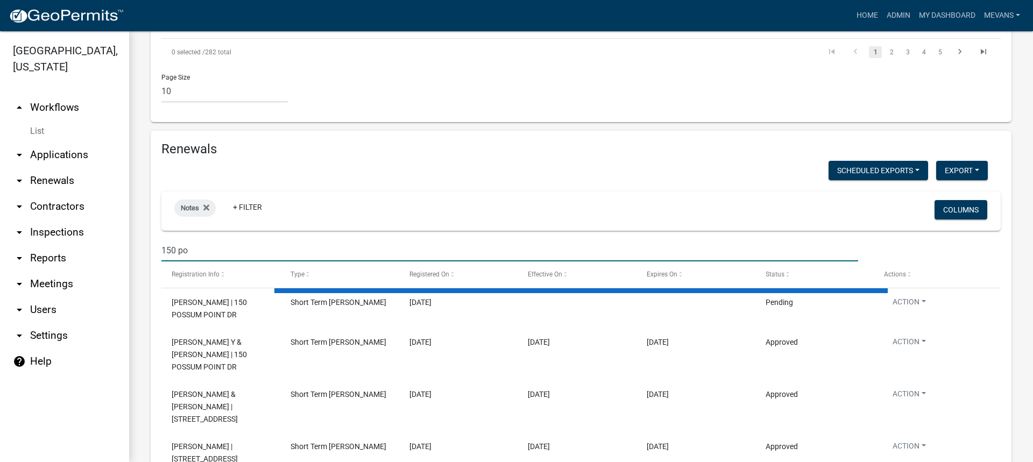
scroll to position [1012, 0]
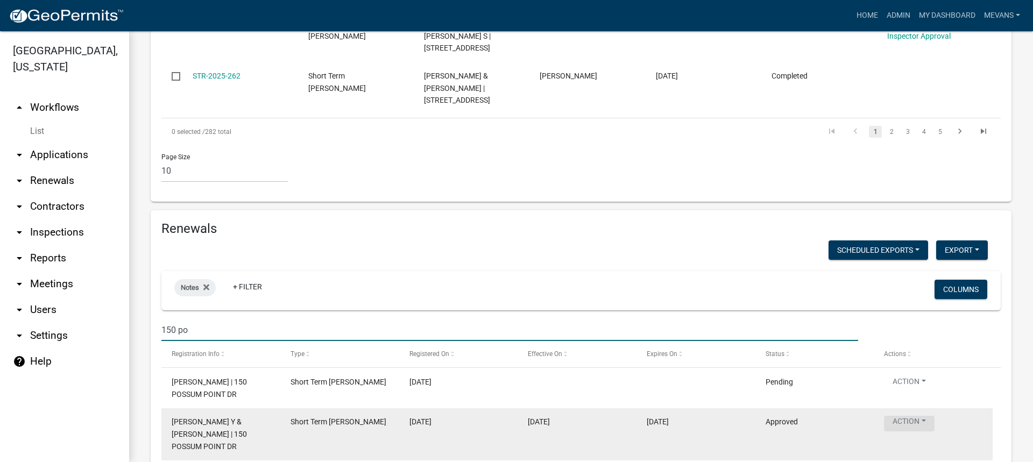
click at [896, 416] on button "Action" at bounding box center [909, 424] width 51 height 16
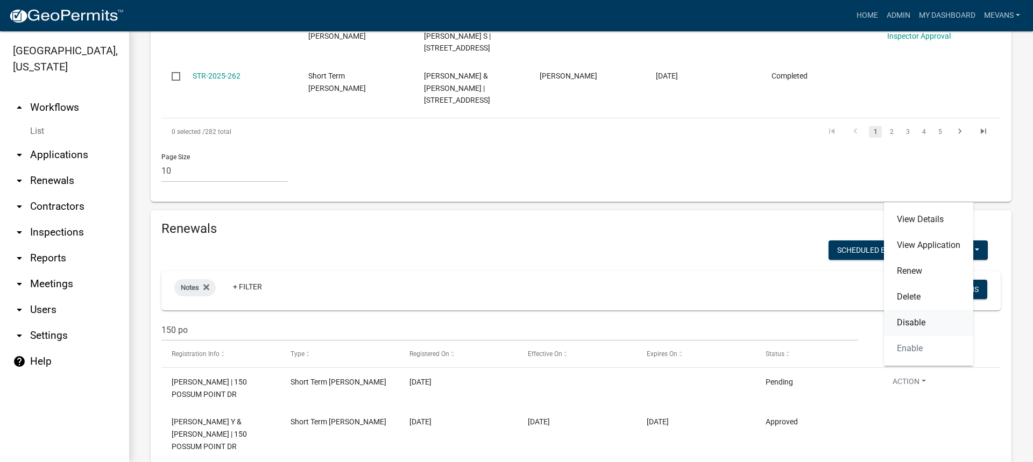
click at [900, 322] on link "Disable" at bounding box center [928, 323] width 89 height 26
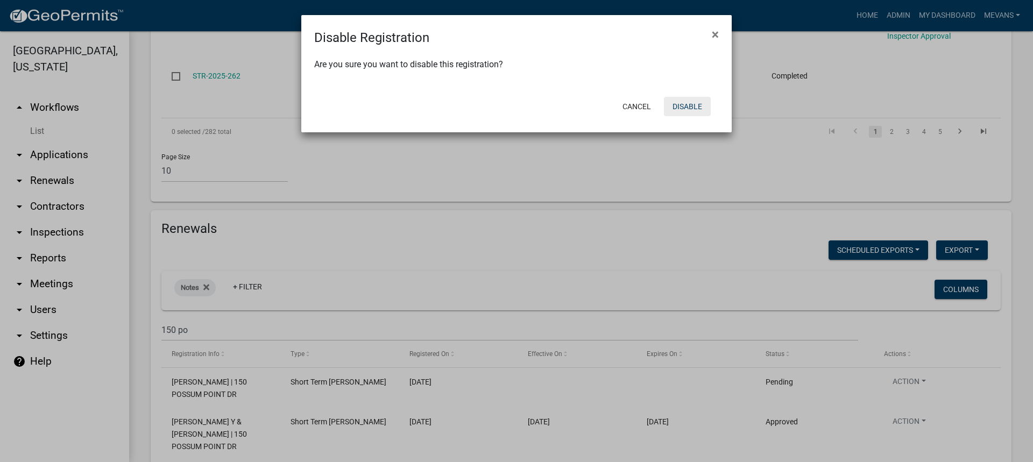
click at [684, 103] on button "Disable" at bounding box center [687, 106] width 47 height 19
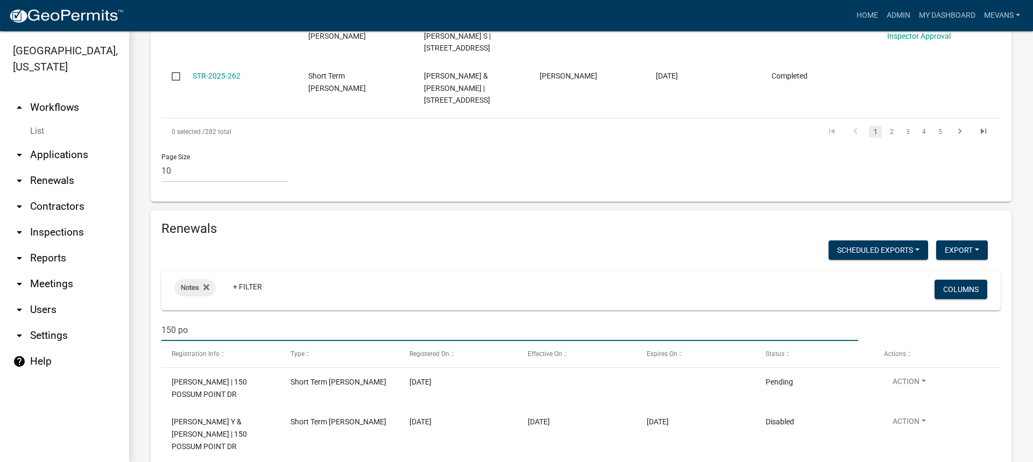
click at [223, 319] on input "150 po" at bounding box center [509, 330] width 696 height 22
type input "1"
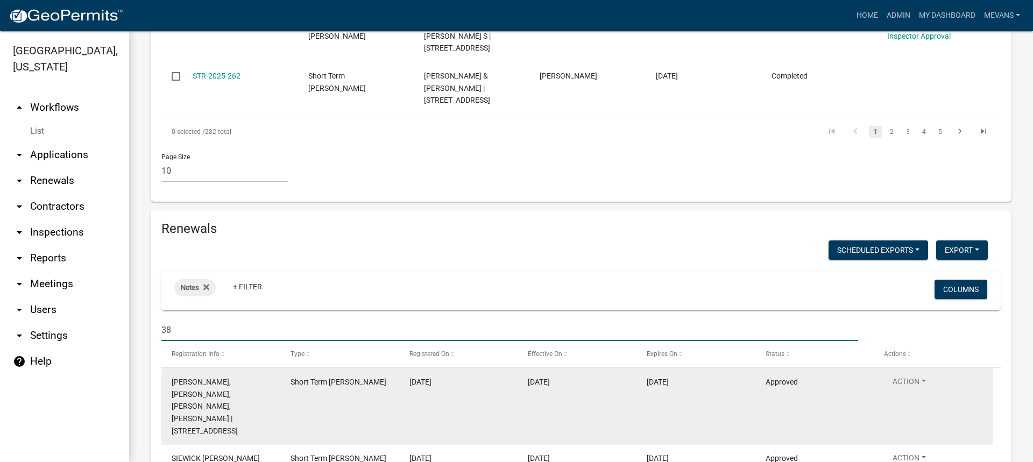
type input "3"
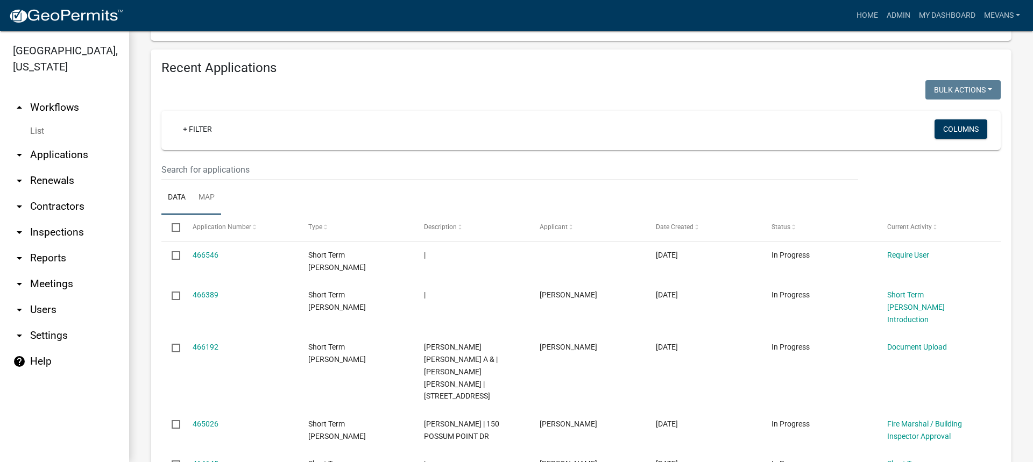
scroll to position [124, 0]
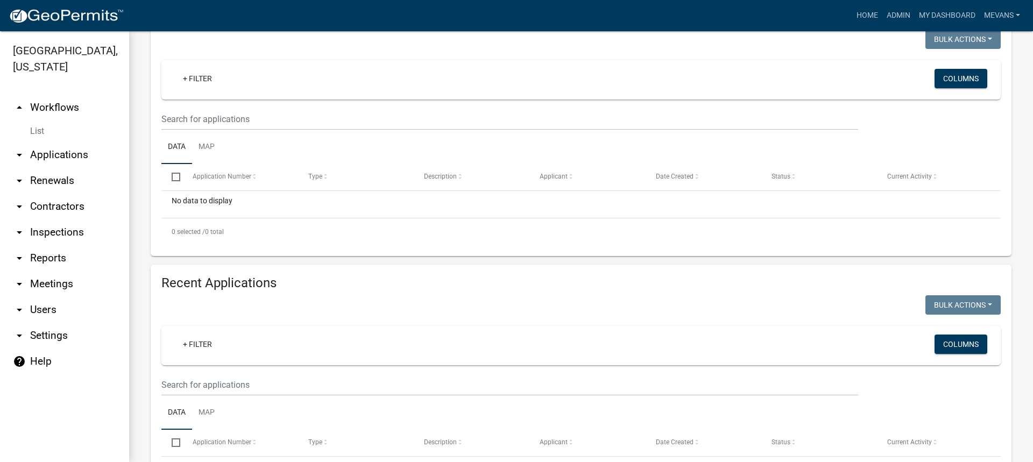
type input "421 cus"
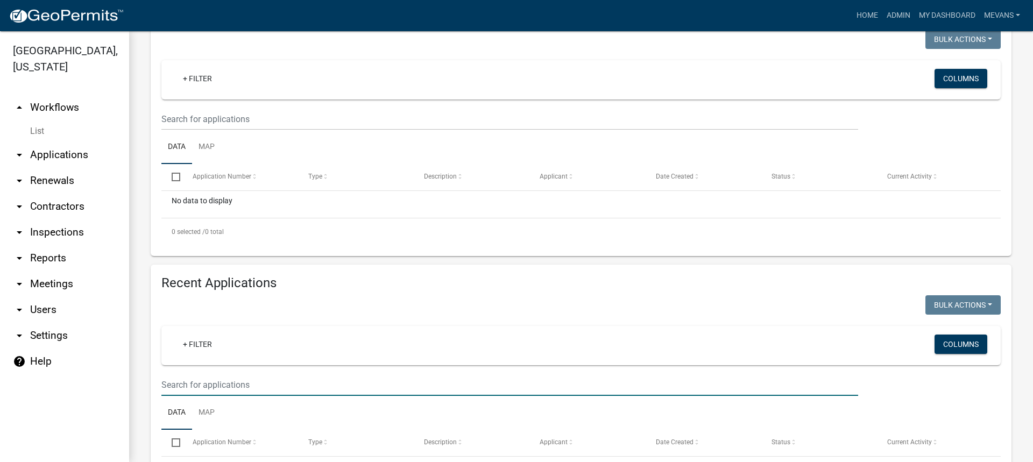
click at [197, 130] on input "text" at bounding box center [509, 119] width 696 height 22
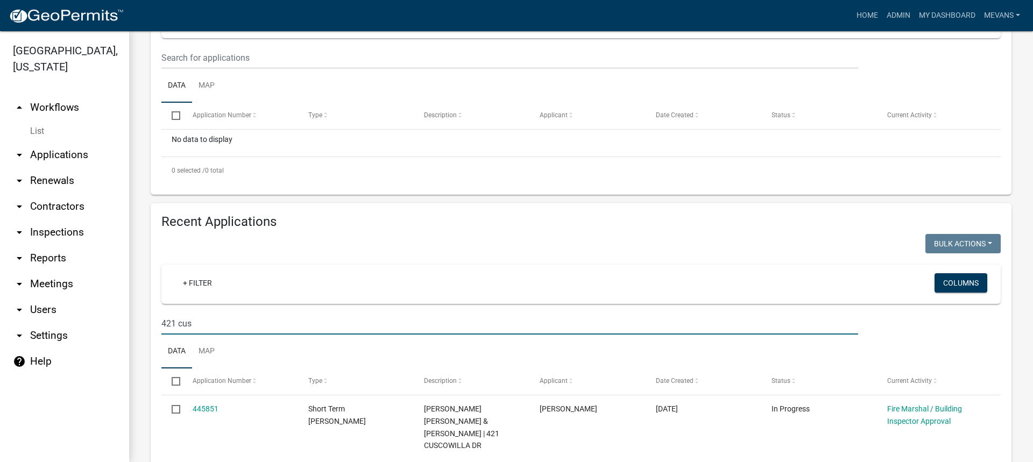
scroll to position [285, 0]
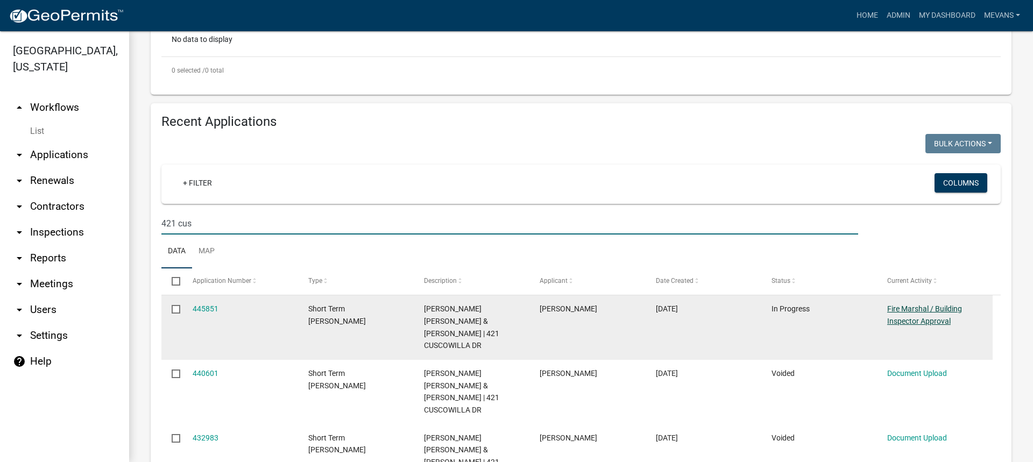
type input "421 cus"
click at [912, 318] on link "Fire Marshal / Building Inspector Approval" at bounding box center [924, 314] width 75 height 21
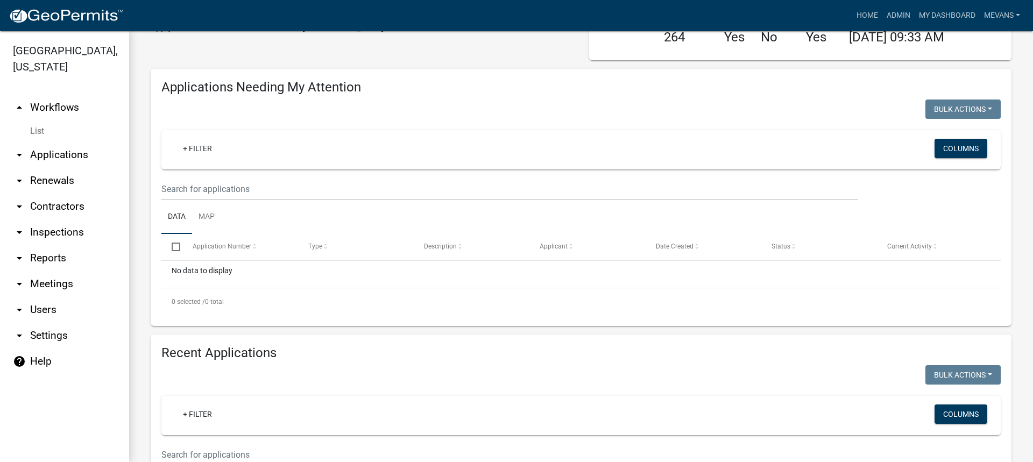
scroll to position [108, 0]
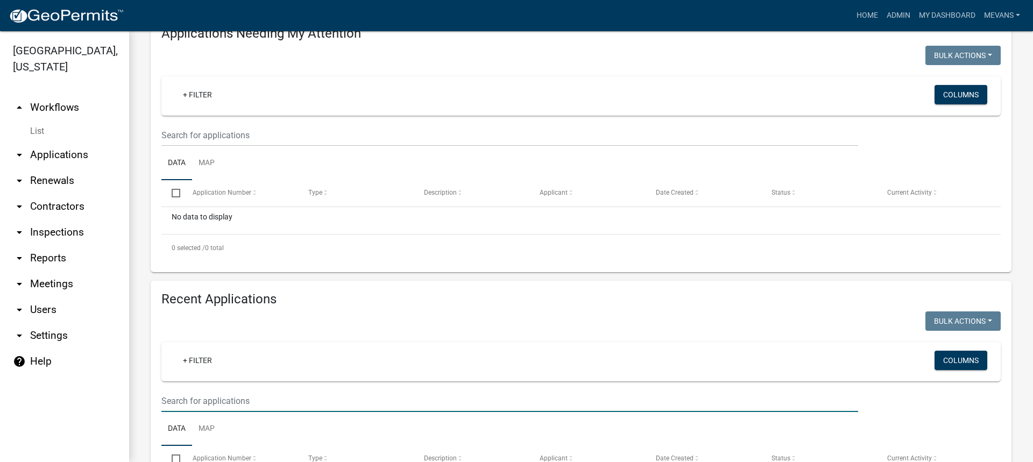
click at [291, 407] on input "text" at bounding box center [509, 401] width 696 height 22
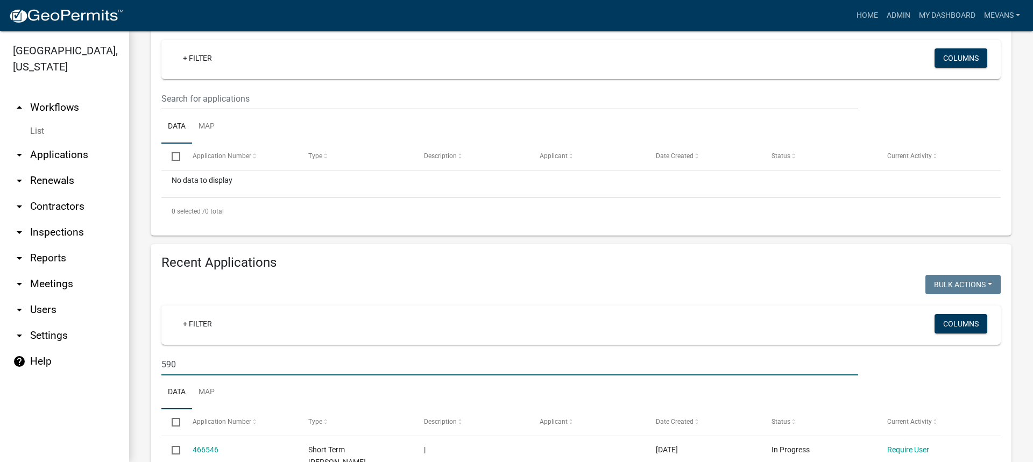
scroll to position [269, 0]
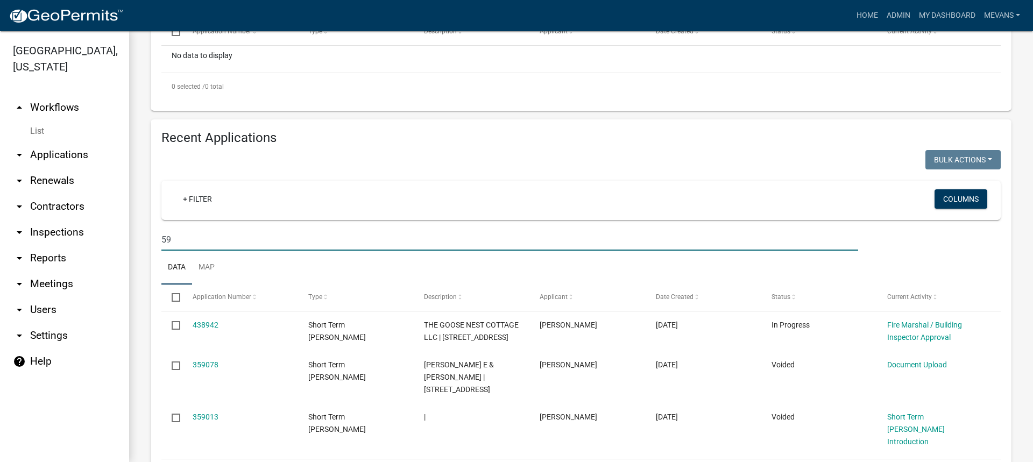
type input "5"
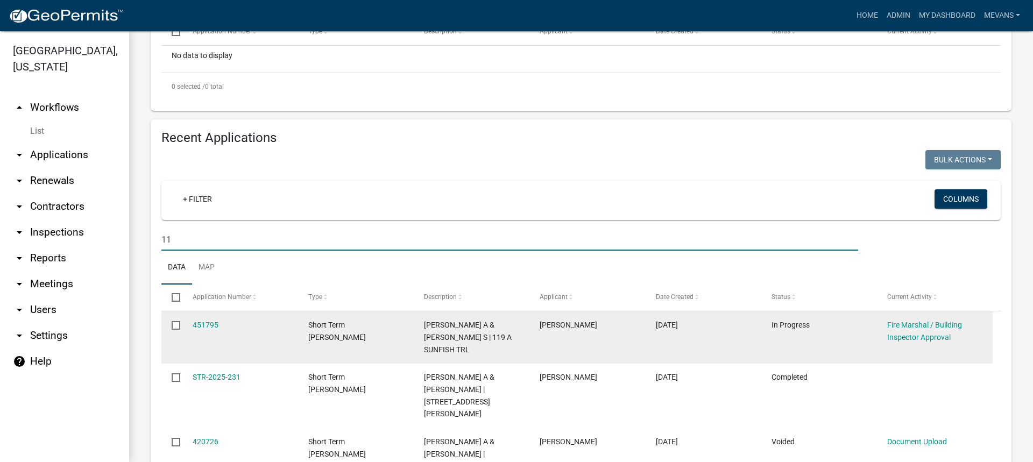
type input "1"
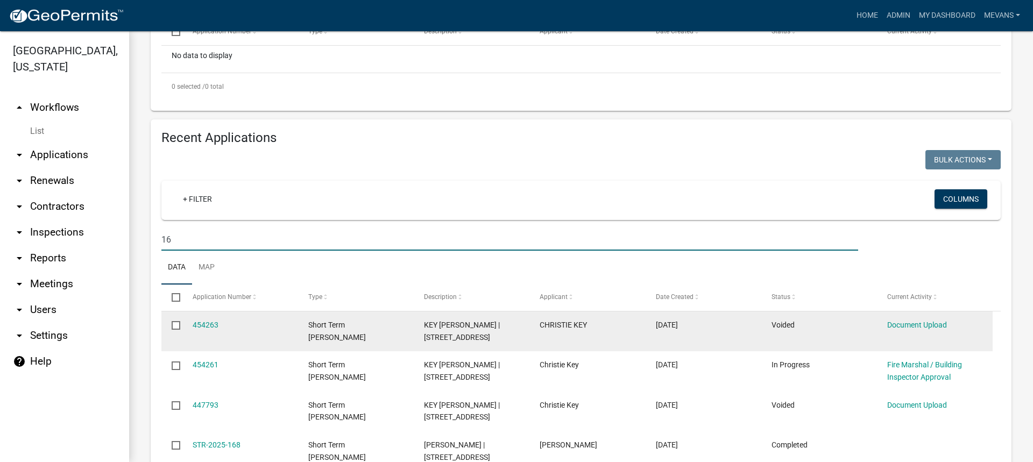
type input "1"
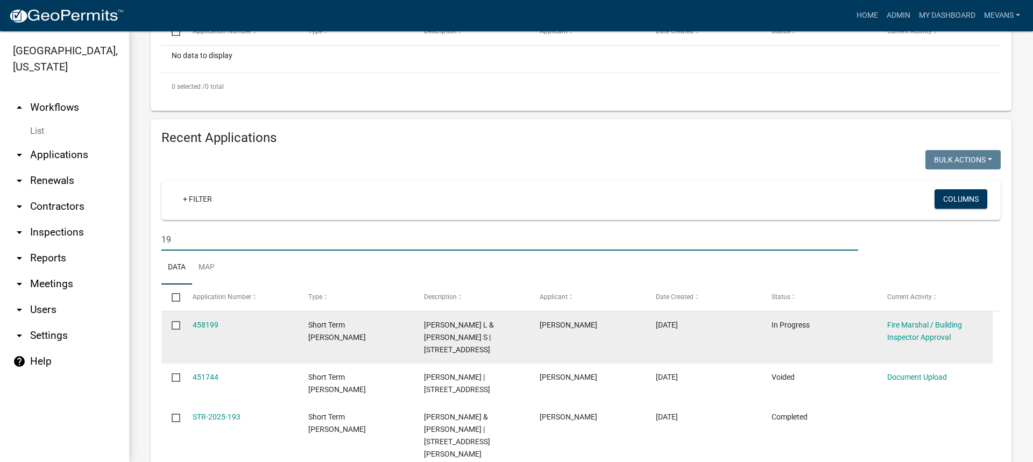
type input "1"
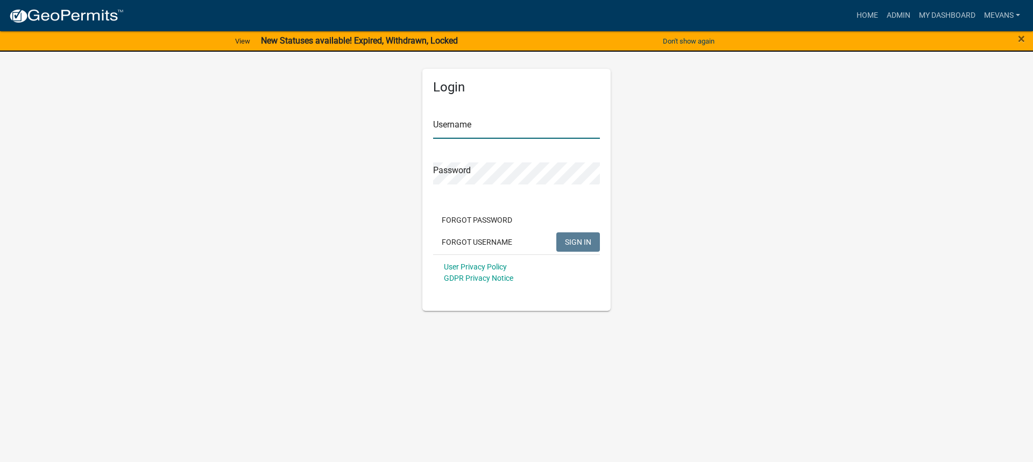
type input "Mevans"
click at [574, 239] on span "SIGN IN" at bounding box center [578, 241] width 26 height 9
click at [1020, 38] on span "×" at bounding box center [1021, 38] width 7 height 15
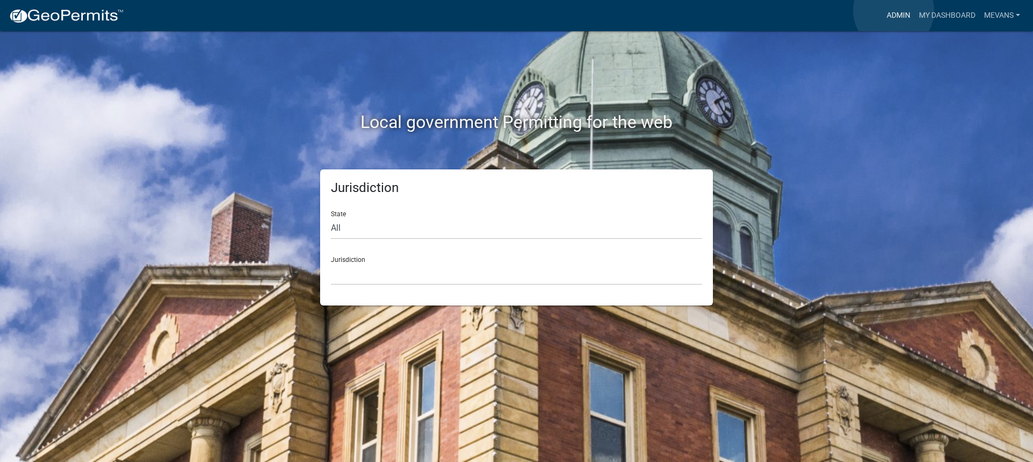
click at [893, 11] on link "Admin" at bounding box center [898, 15] width 32 height 20
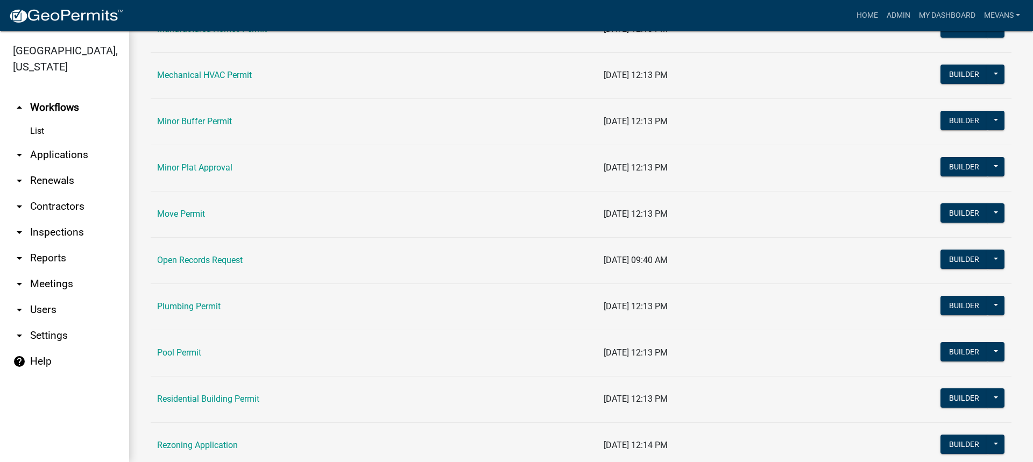
scroll to position [1183, 0]
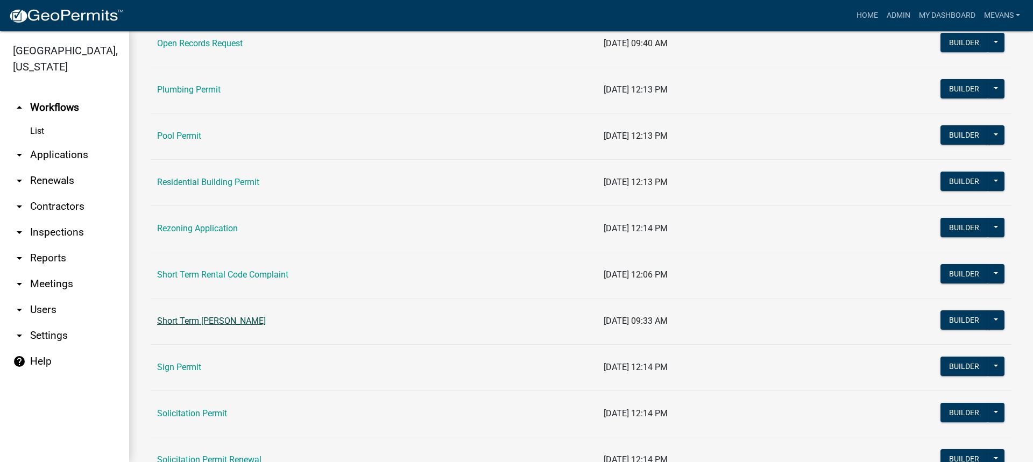
click at [260, 321] on link "Short Term [PERSON_NAME]" at bounding box center [211, 321] width 109 height 10
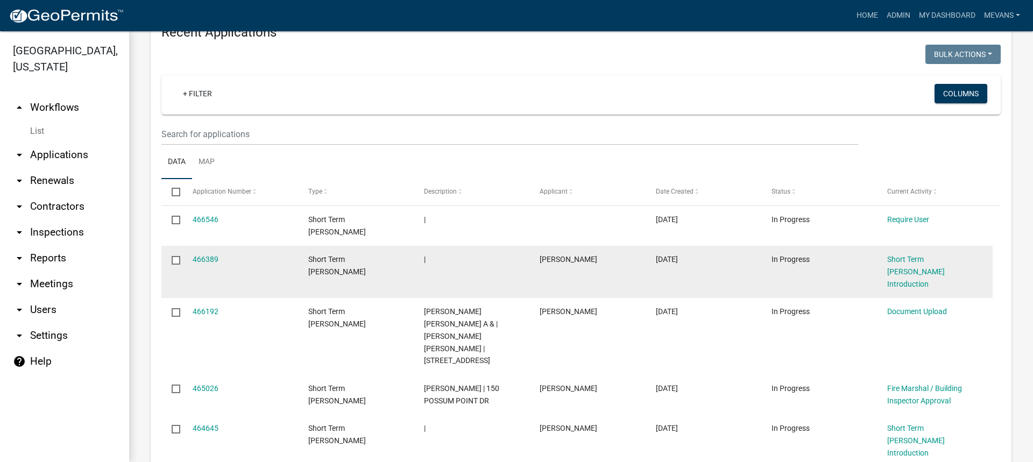
scroll to position [376, 0]
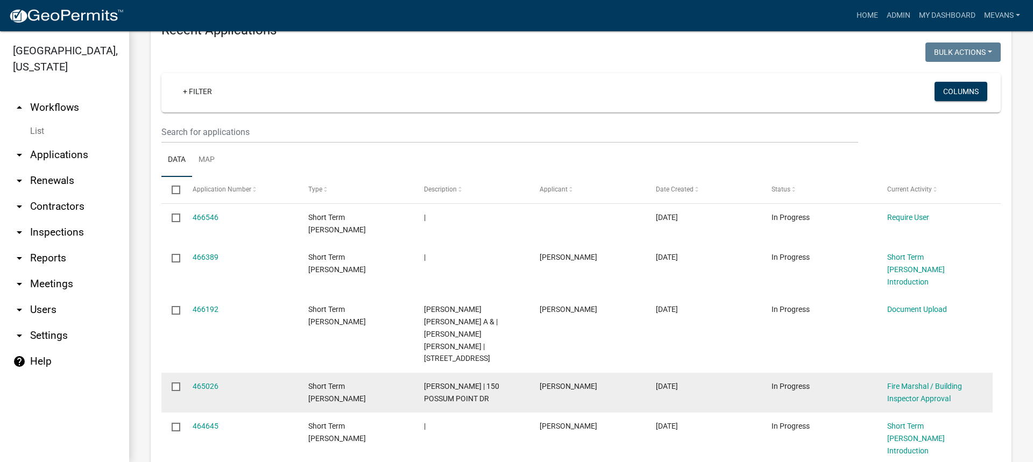
click at [930, 380] on div "Fire Marshal / Building Inspector Approval" at bounding box center [934, 392] width 95 height 25
click at [935, 382] on link "Fire Marshal / Building Inspector Approval" at bounding box center [924, 392] width 75 height 21
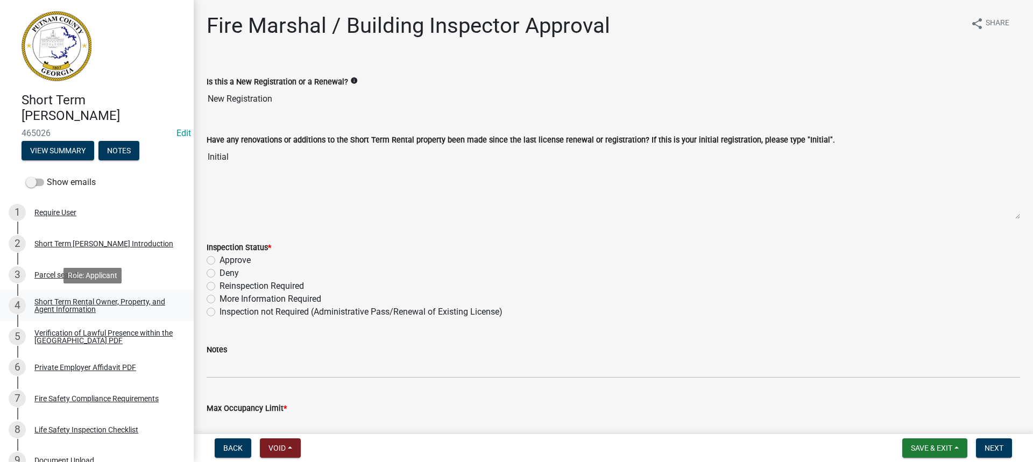
click at [90, 298] on div "Short Term Rental Owner, Property, and Agent Information" at bounding box center [105, 305] width 142 height 15
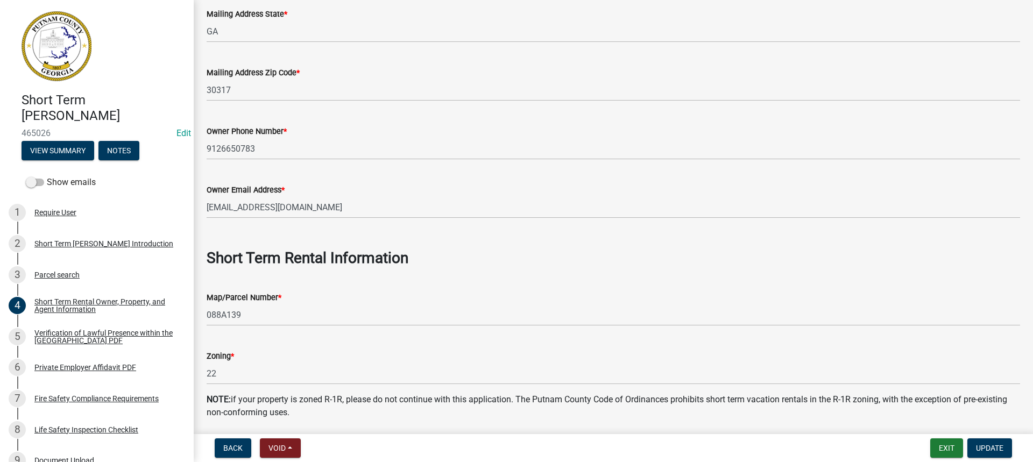
scroll to position [323, 0]
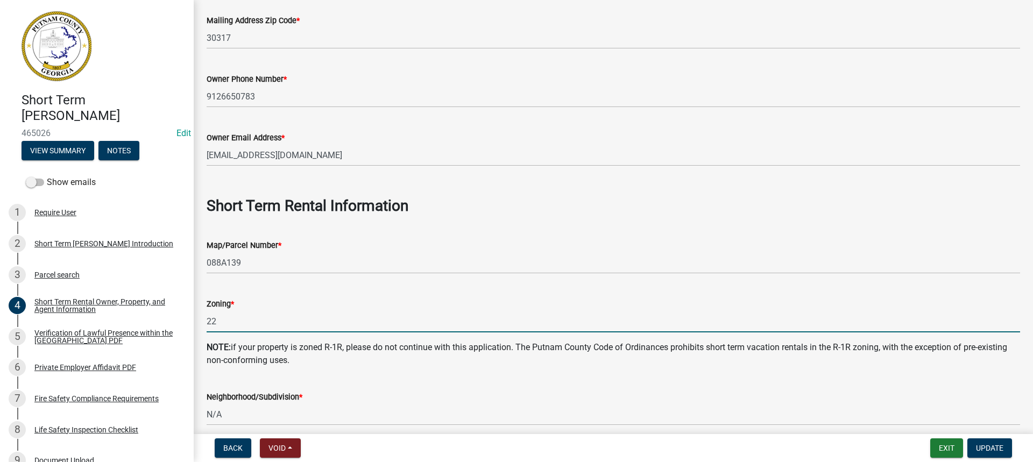
click at [228, 316] on input "22" at bounding box center [613, 321] width 813 height 22
type input "2"
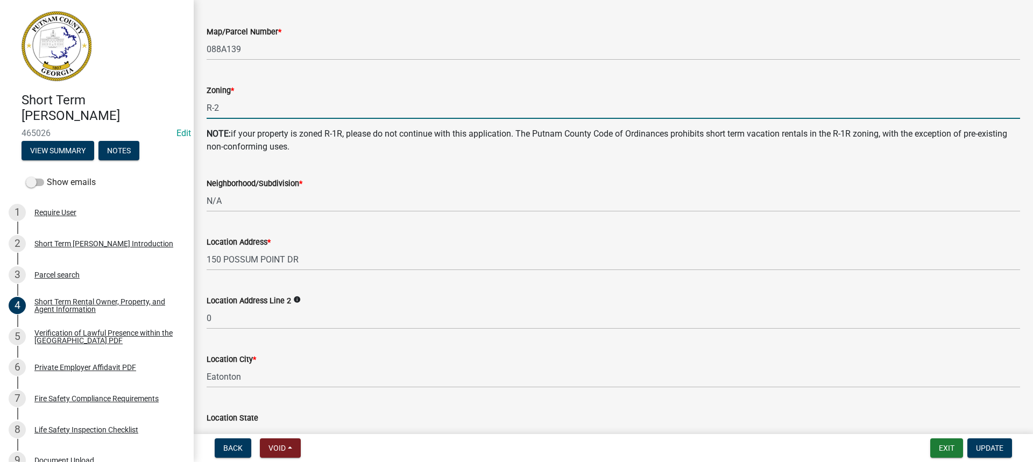
scroll to position [538, 0]
type input "R-2"
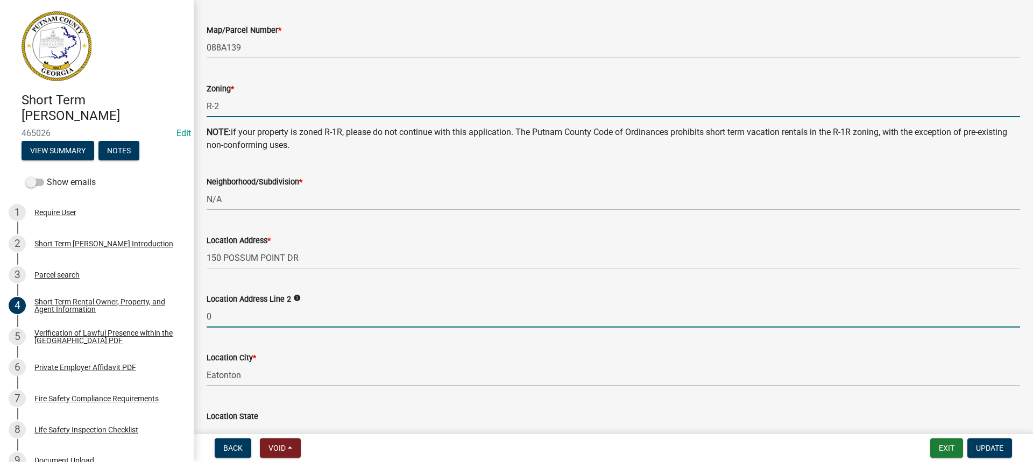
click at [241, 318] on input "0" at bounding box center [613, 316] width 813 height 22
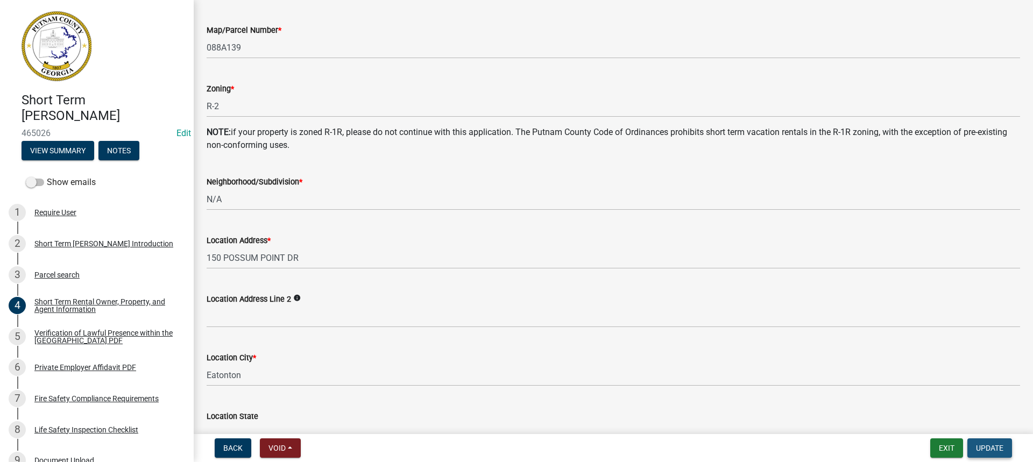
click at [992, 446] on span "Update" at bounding box center [989, 448] width 27 height 9
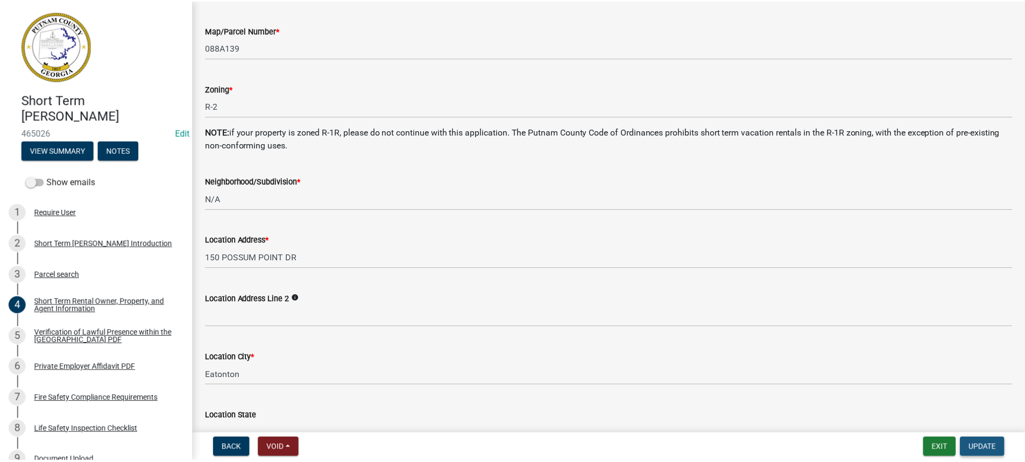
scroll to position [0, 0]
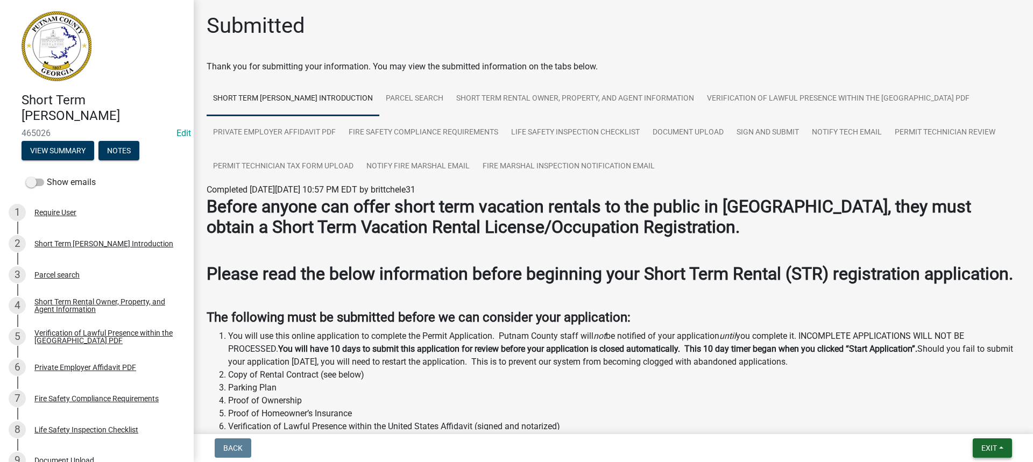
click at [991, 446] on span "Exit" at bounding box center [989, 448] width 16 height 9
click at [967, 420] on button "Save & Exit" at bounding box center [969, 420] width 86 height 26
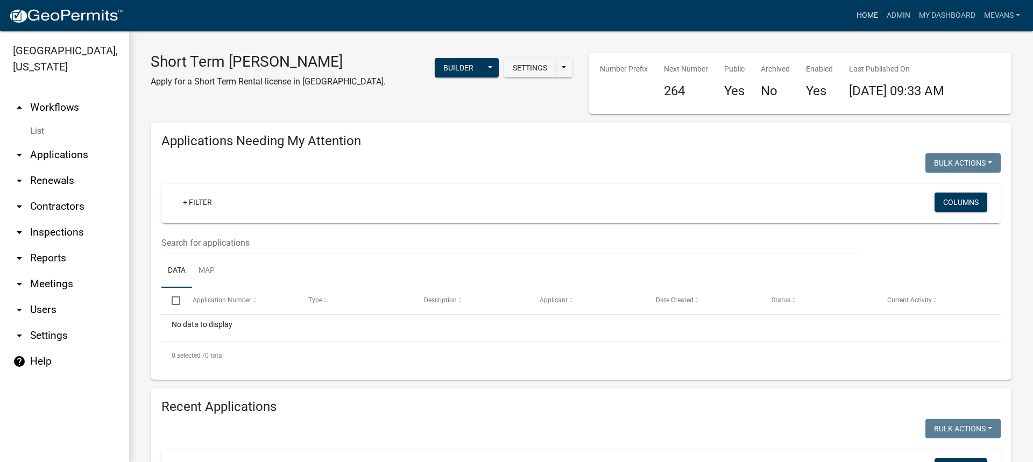
click at [857, 9] on link "Home" at bounding box center [867, 15] width 30 height 20
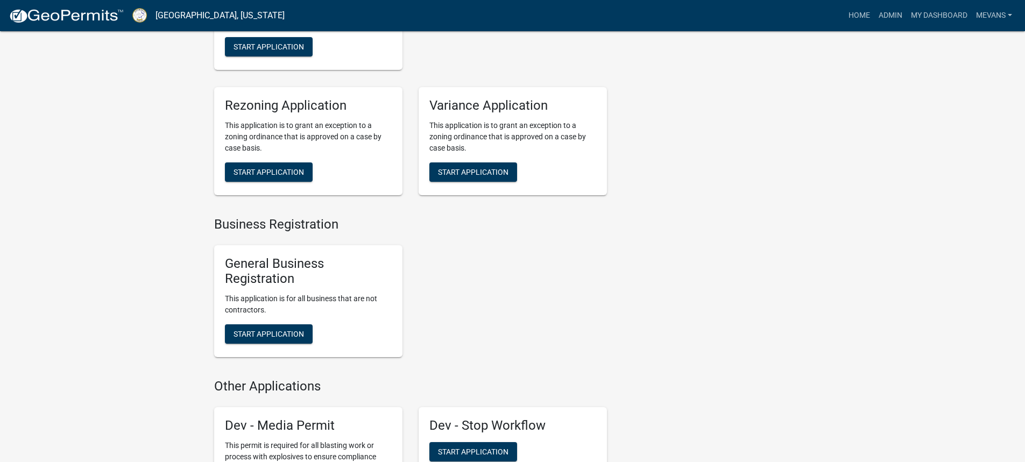
scroll to position [2205, 0]
